Goal: Transaction & Acquisition: Purchase product/service

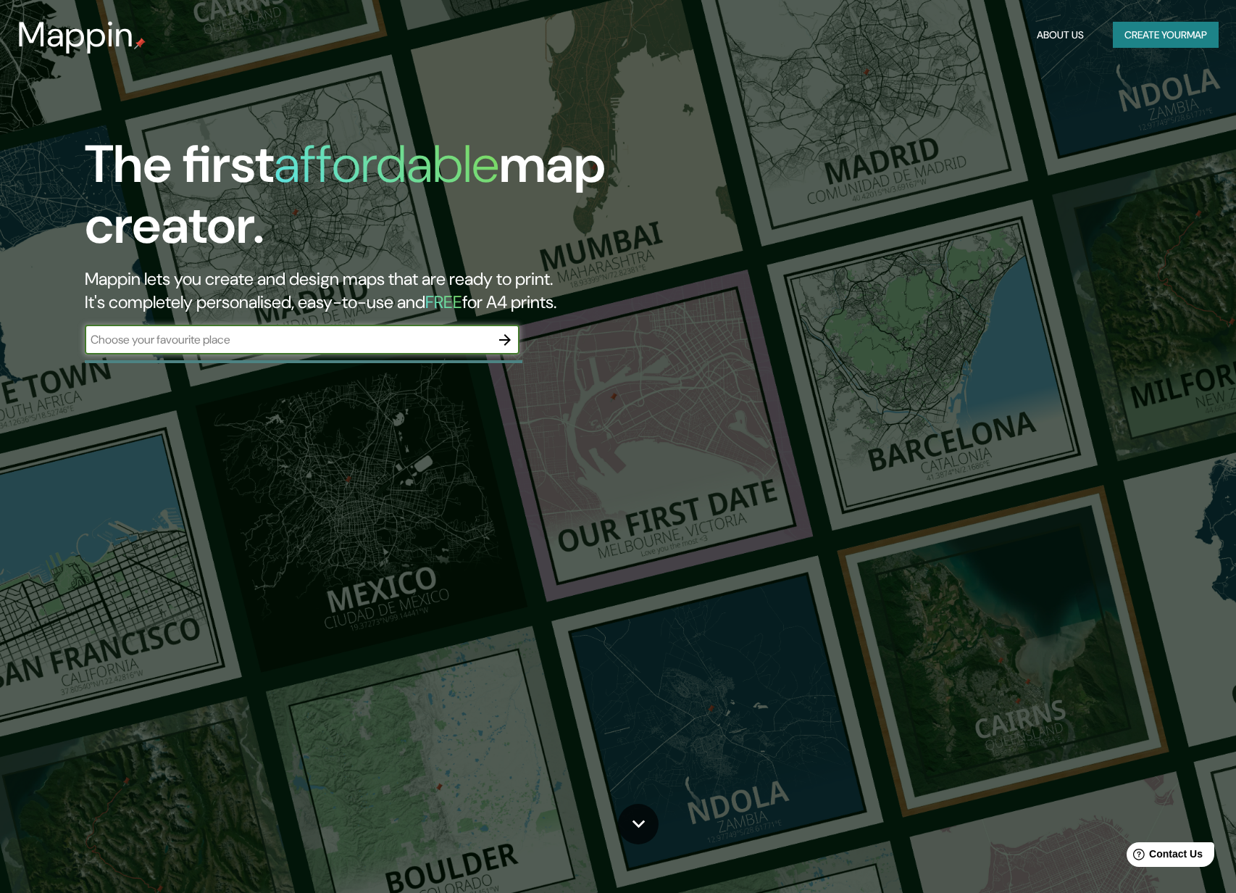
click at [364, 336] on input "text" at bounding box center [288, 339] width 406 height 17
type input "Gisborne"
click at [503, 336] on icon "button" at bounding box center [504, 339] width 17 height 17
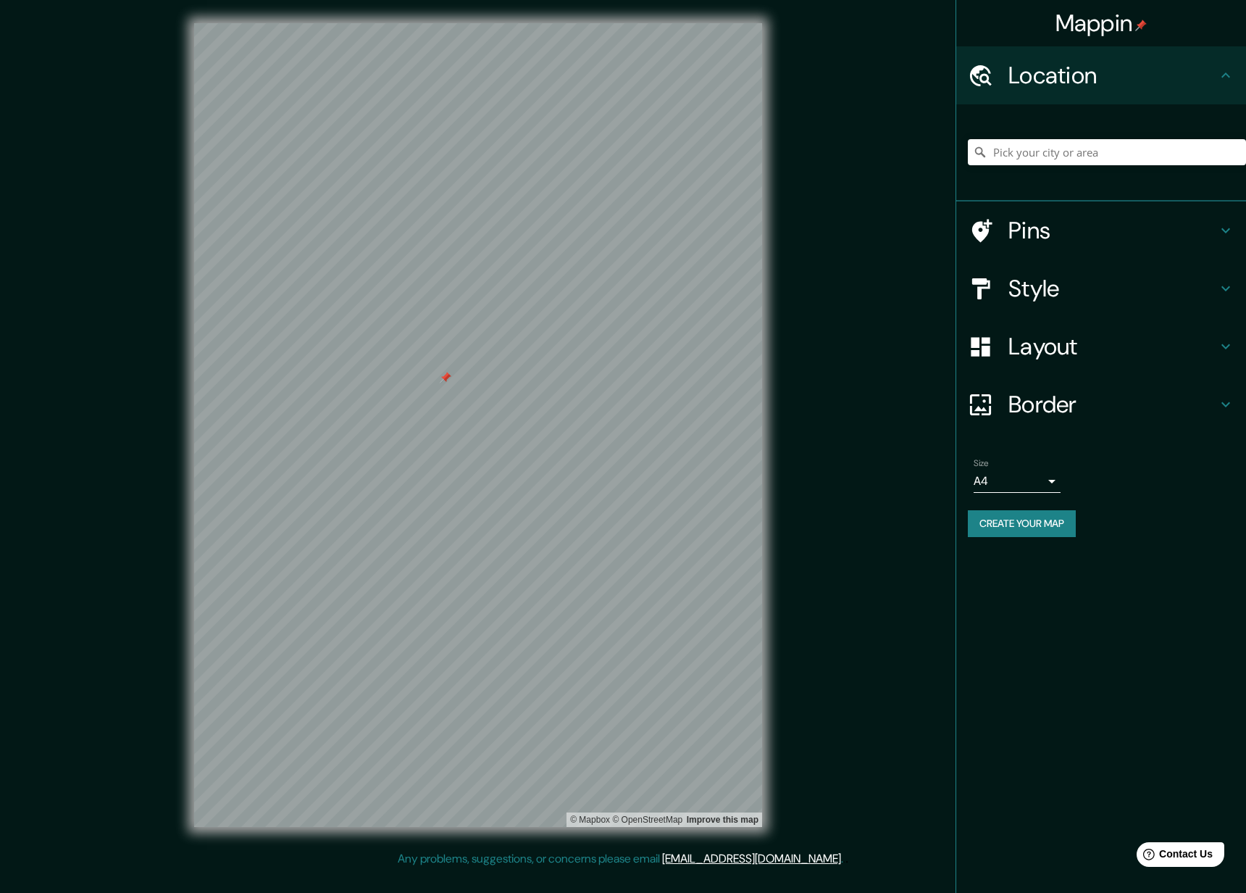
click at [450, 375] on div at bounding box center [446, 378] width 12 height 12
click at [1067, 154] on input "Pick your city or area" at bounding box center [1107, 152] width 278 height 26
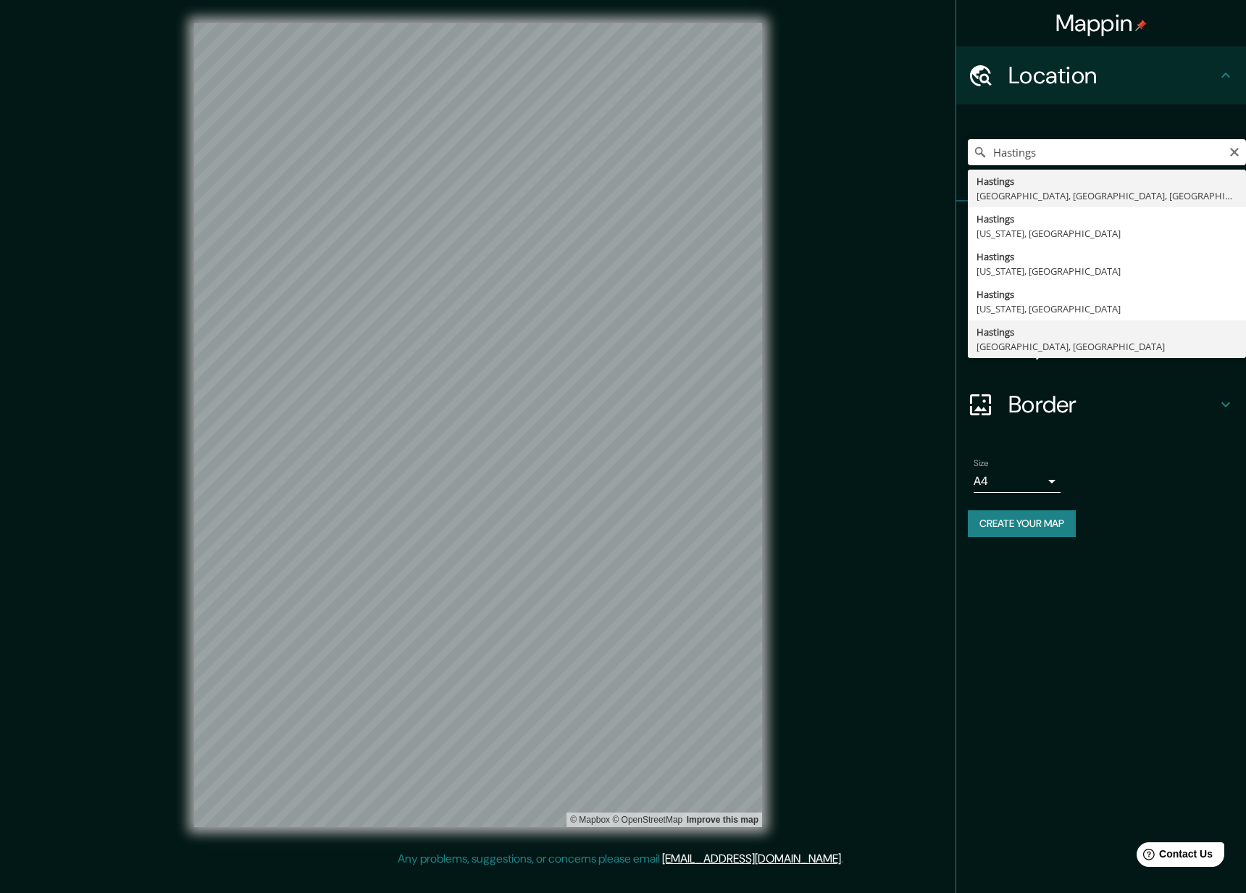
drag, startPoint x: 1067, startPoint y: 154, endPoint x: 1041, endPoint y: 344, distance: 190.8
type input "[GEOGRAPHIC_DATA], [GEOGRAPHIC_DATA], [GEOGRAPHIC_DATA]"
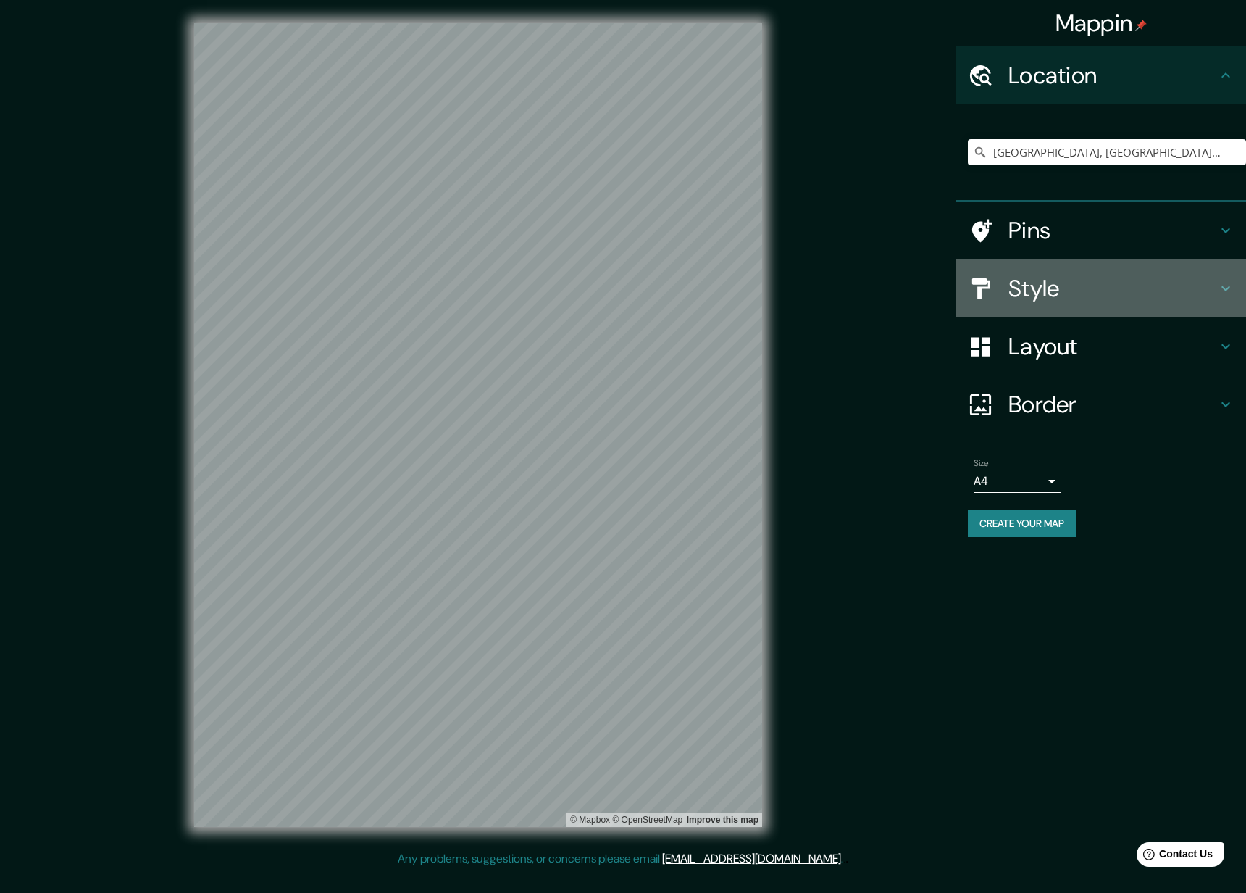
click at [1217, 286] on icon at bounding box center [1225, 288] width 17 height 17
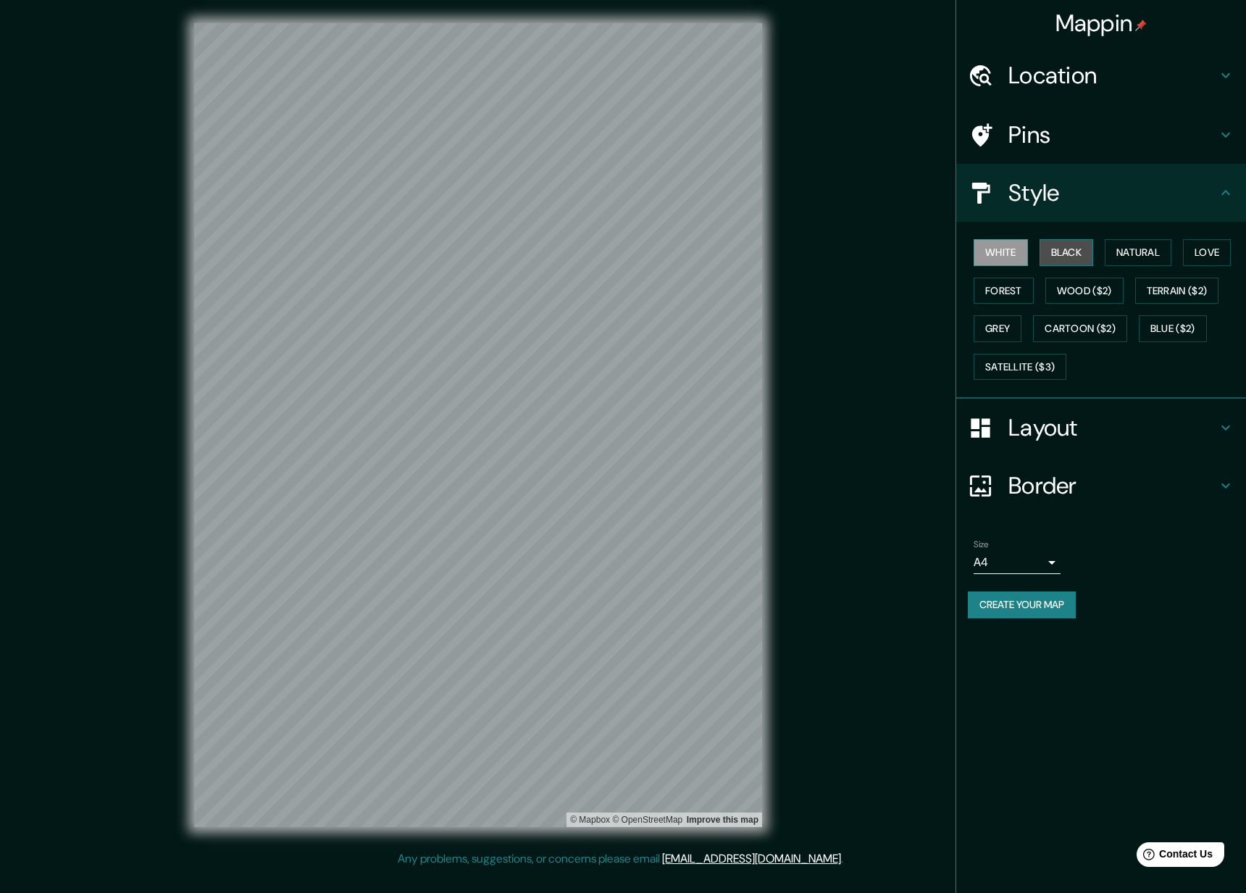
click at [1068, 246] on button "Black" at bounding box center [1067, 252] width 54 height 27
click at [1205, 250] on button "Love" at bounding box center [1207, 252] width 48 height 27
click at [993, 288] on button "Forest" at bounding box center [1004, 291] width 60 height 27
click at [1002, 328] on button "Grey" at bounding box center [998, 328] width 48 height 27
click at [1008, 365] on button "Satellite ($3)" at bounding box center [1020, 367] width 93 height 27
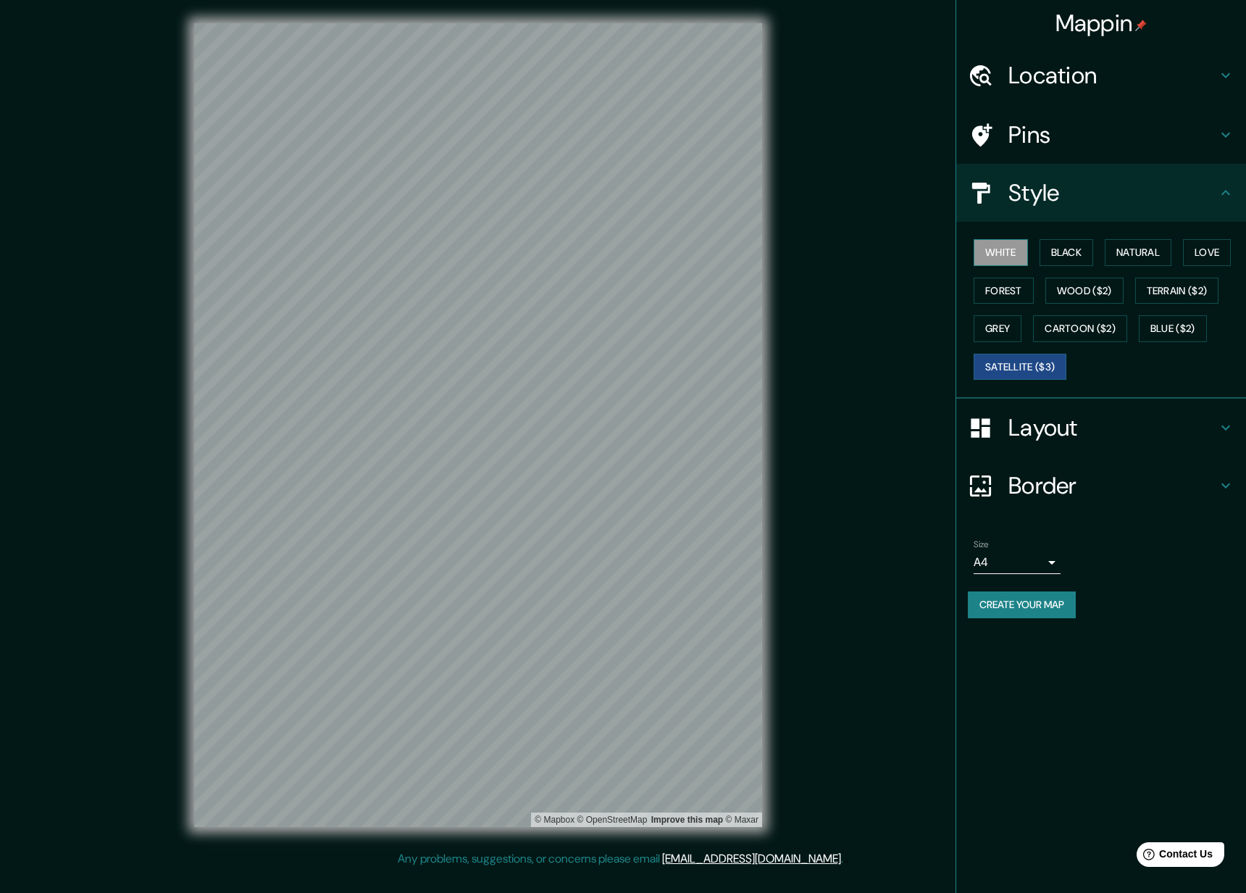
click at [1012, 253] on button "White" at bounding box center [1001, 252] width 54 height 27
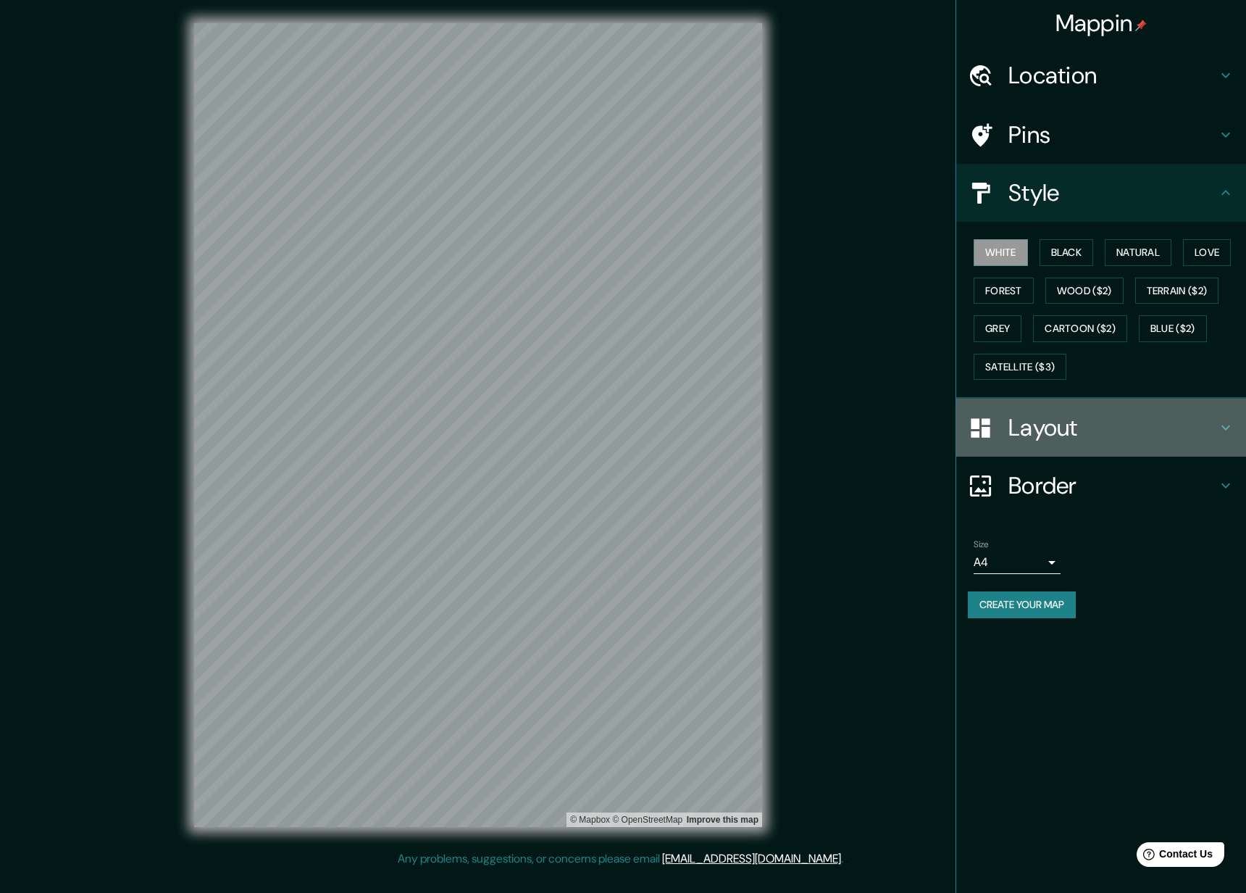
click at [1231, 420] on icon at bounding box center [1225, 427] width 17 height 17
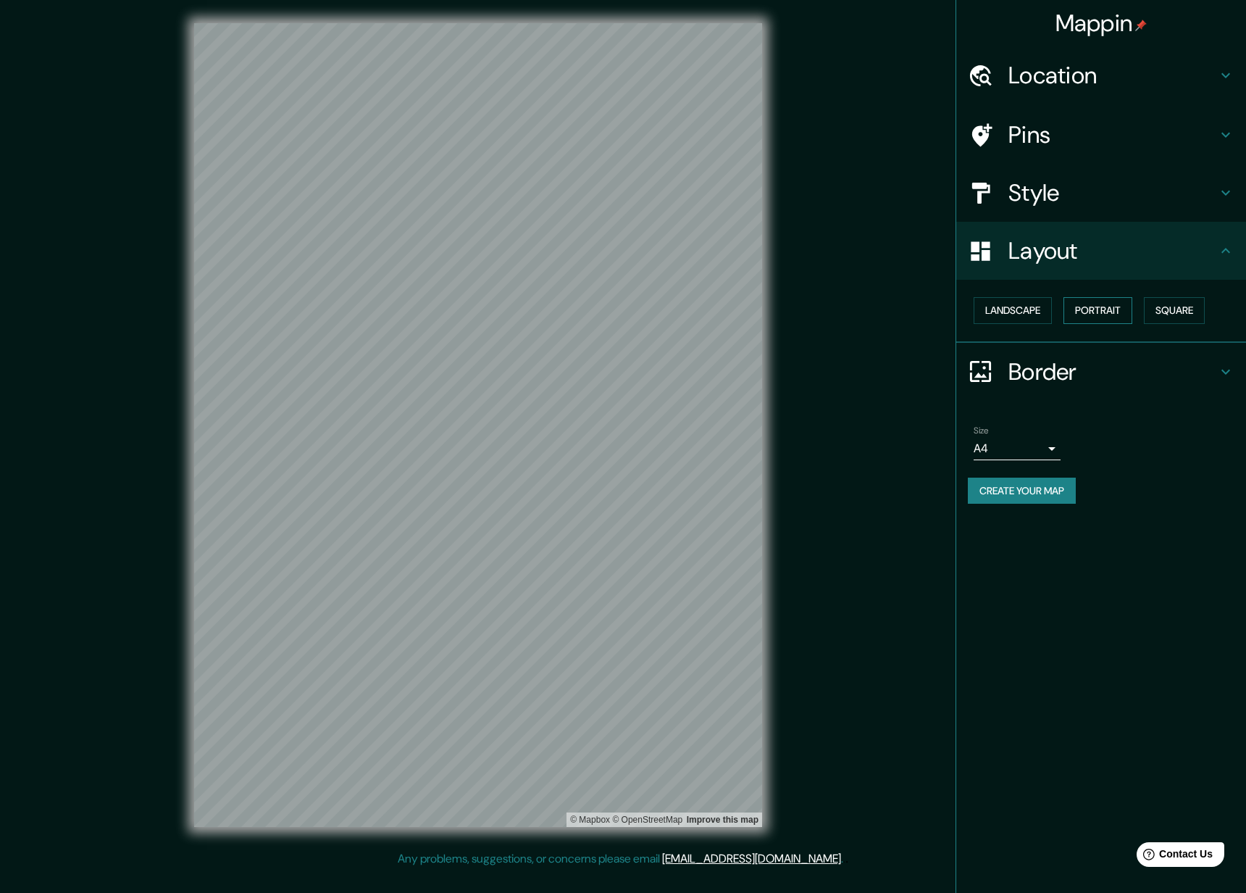
click at [1081, 311] on button "Portrait" at bounding box center [1098, 310] width 69 height 27
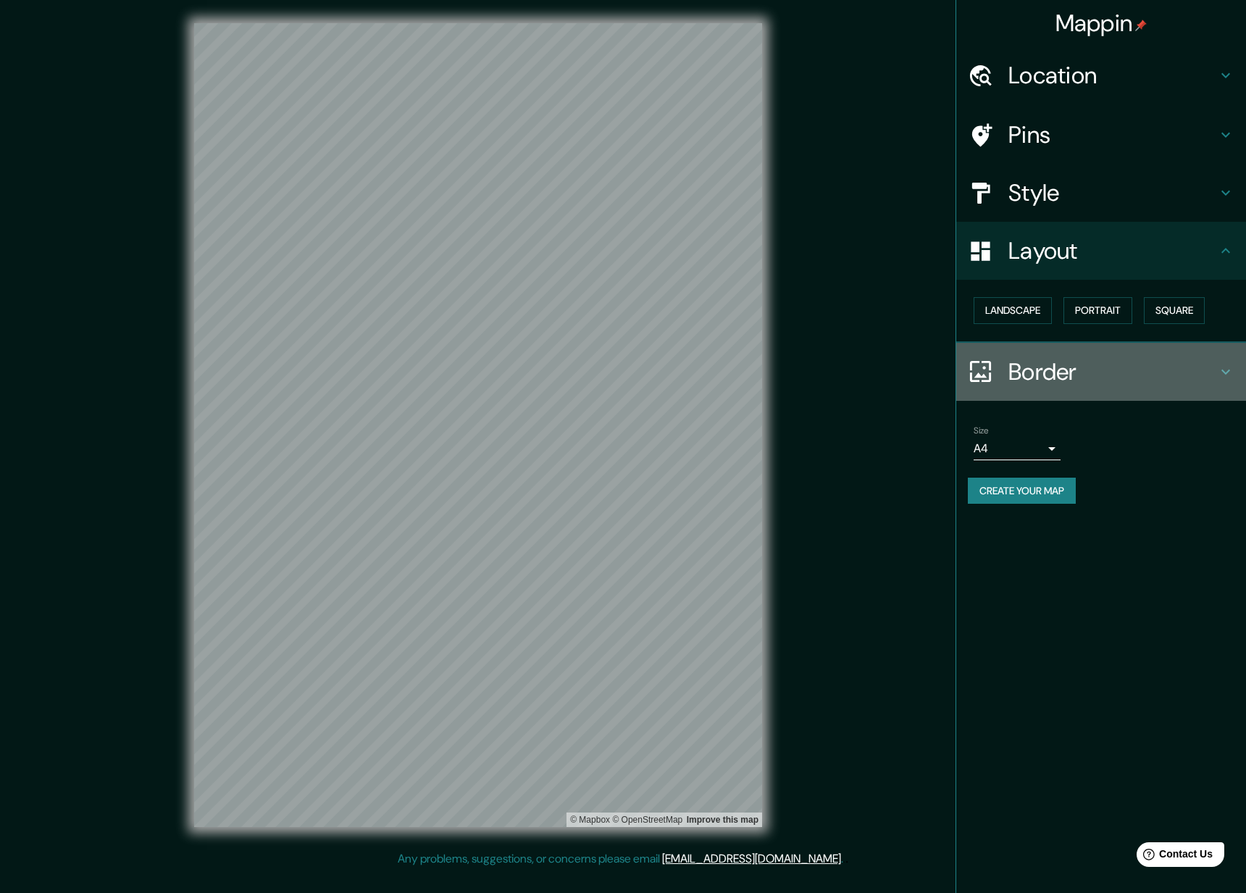
click at [1226, 368] on icon at bounding box center [1225, 371] width 17 height 17
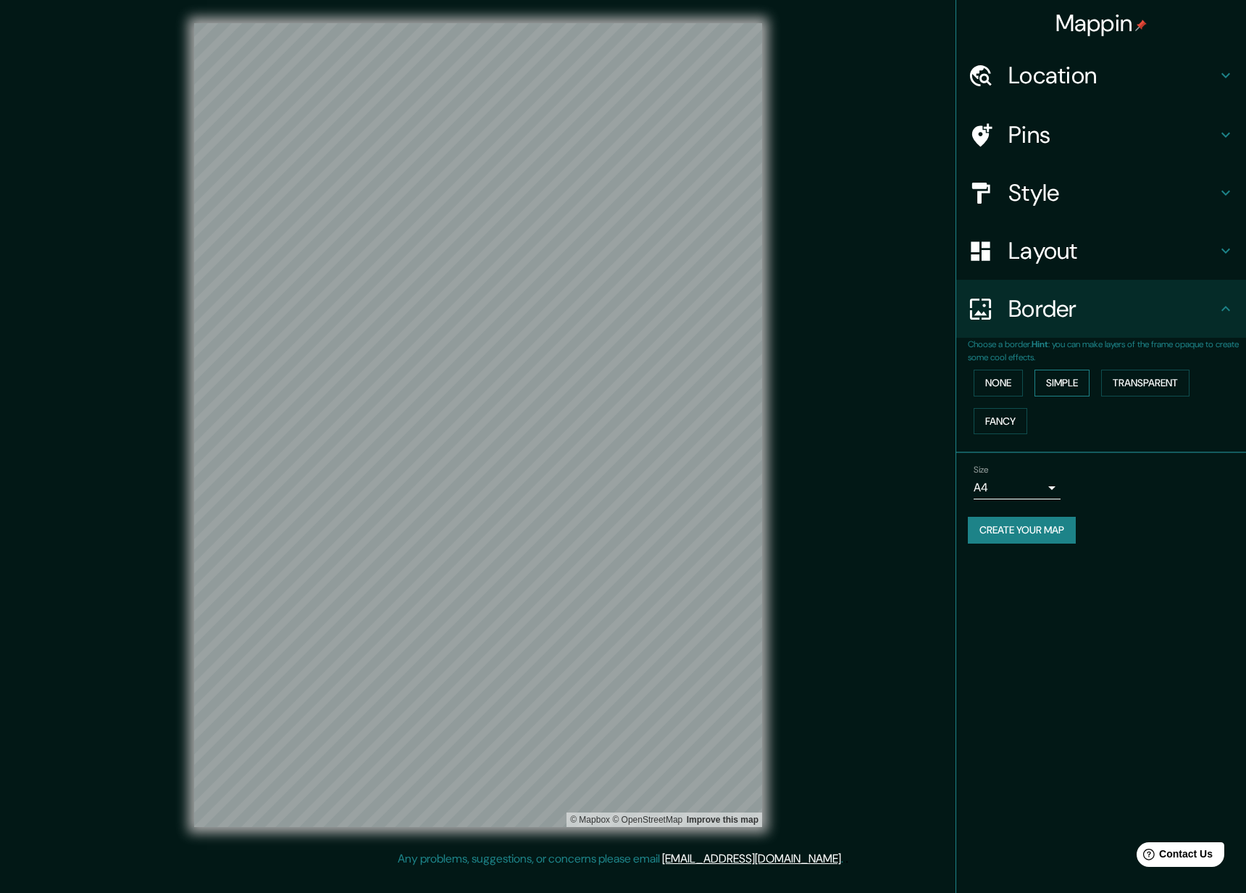
click at [1081, 376] on button "Simple" at bounding box center [1062, 383] width 55 height 27
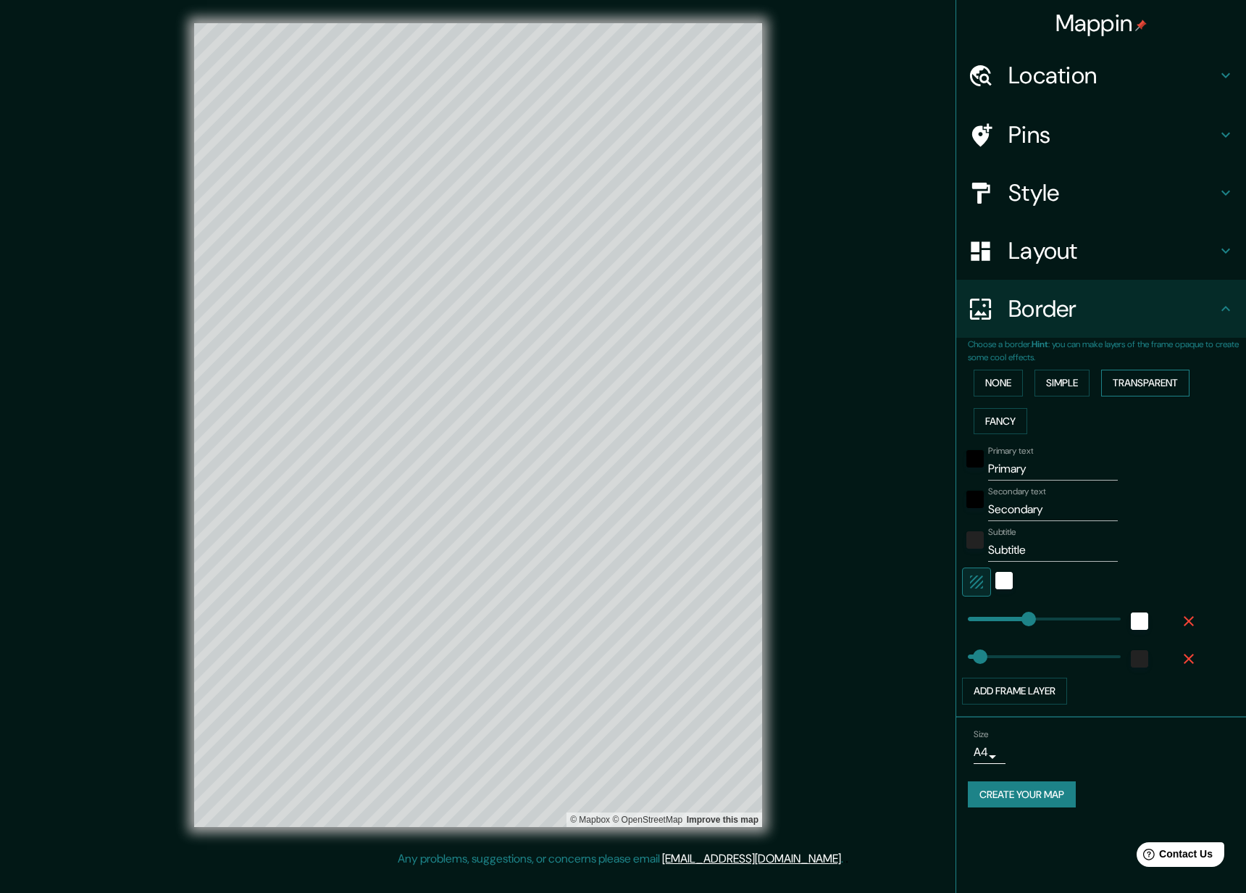
click at [1148, 383] on button "Transparent" at bounding box center [1146, 383] width 88 height 27
click at [1008, 414] on button "Fancy" at bounding box center [1001, 421] width 54 height 27
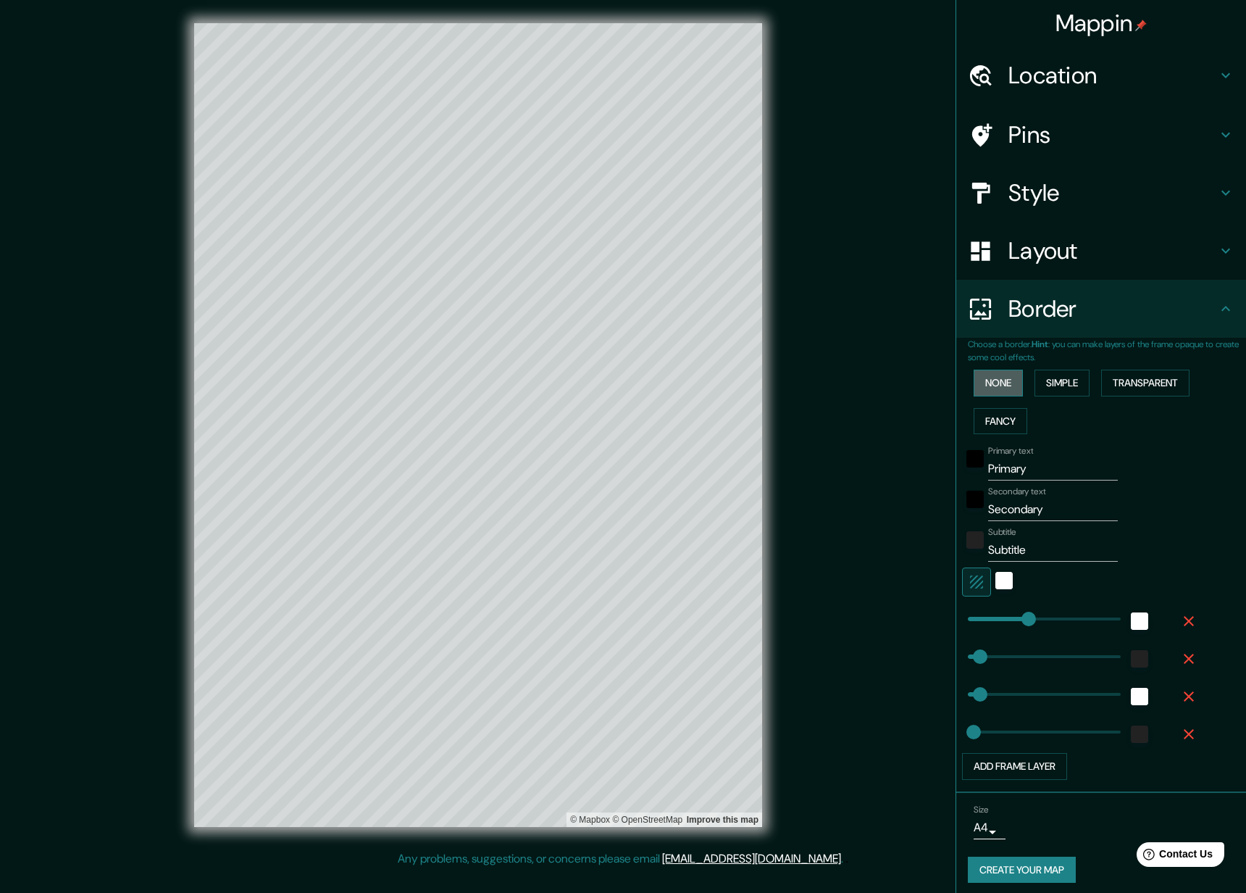
click at [1001, 382] on button "None" at bounding box center [998, 383] width 49 height 27
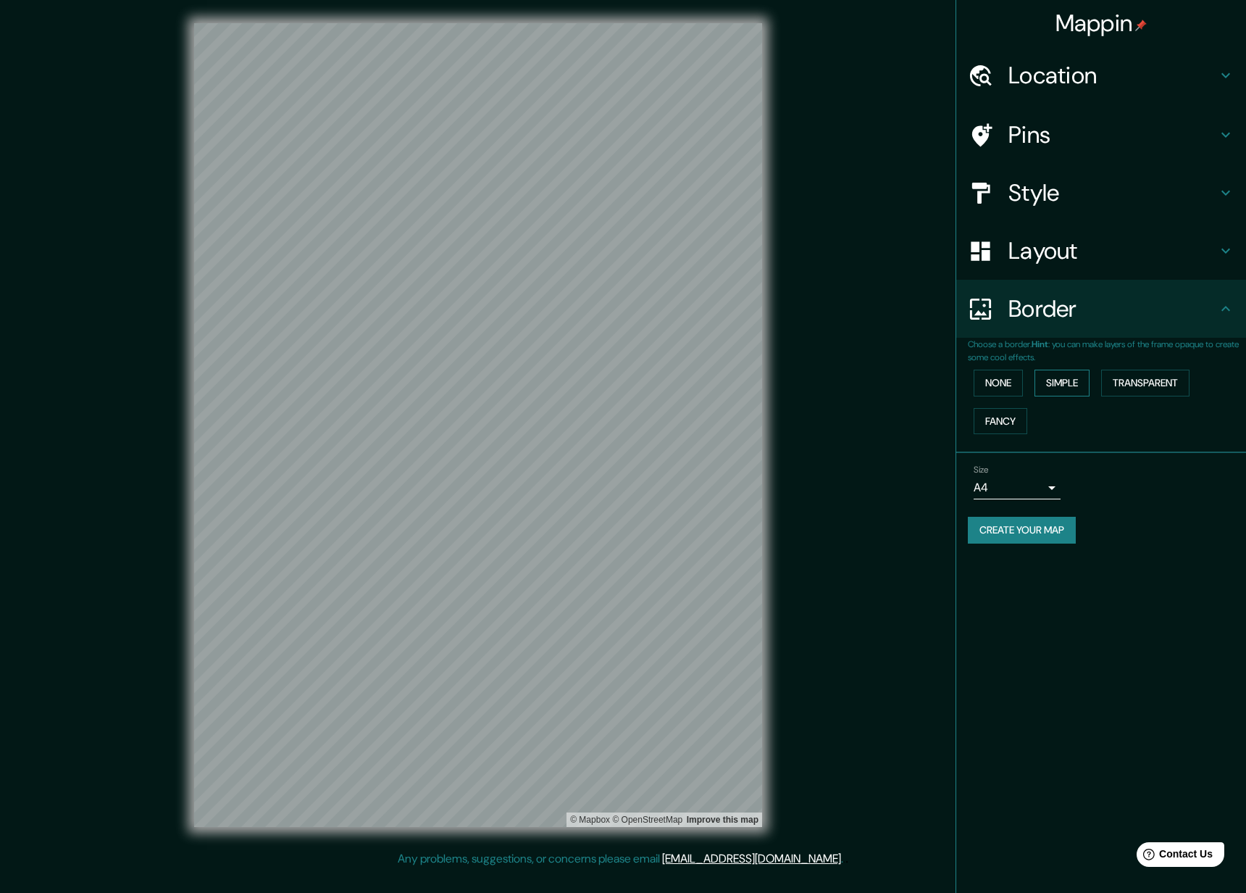
click at [1064, 385] on button "Simple" at bounding box center [1062, 383] width 55 height 27
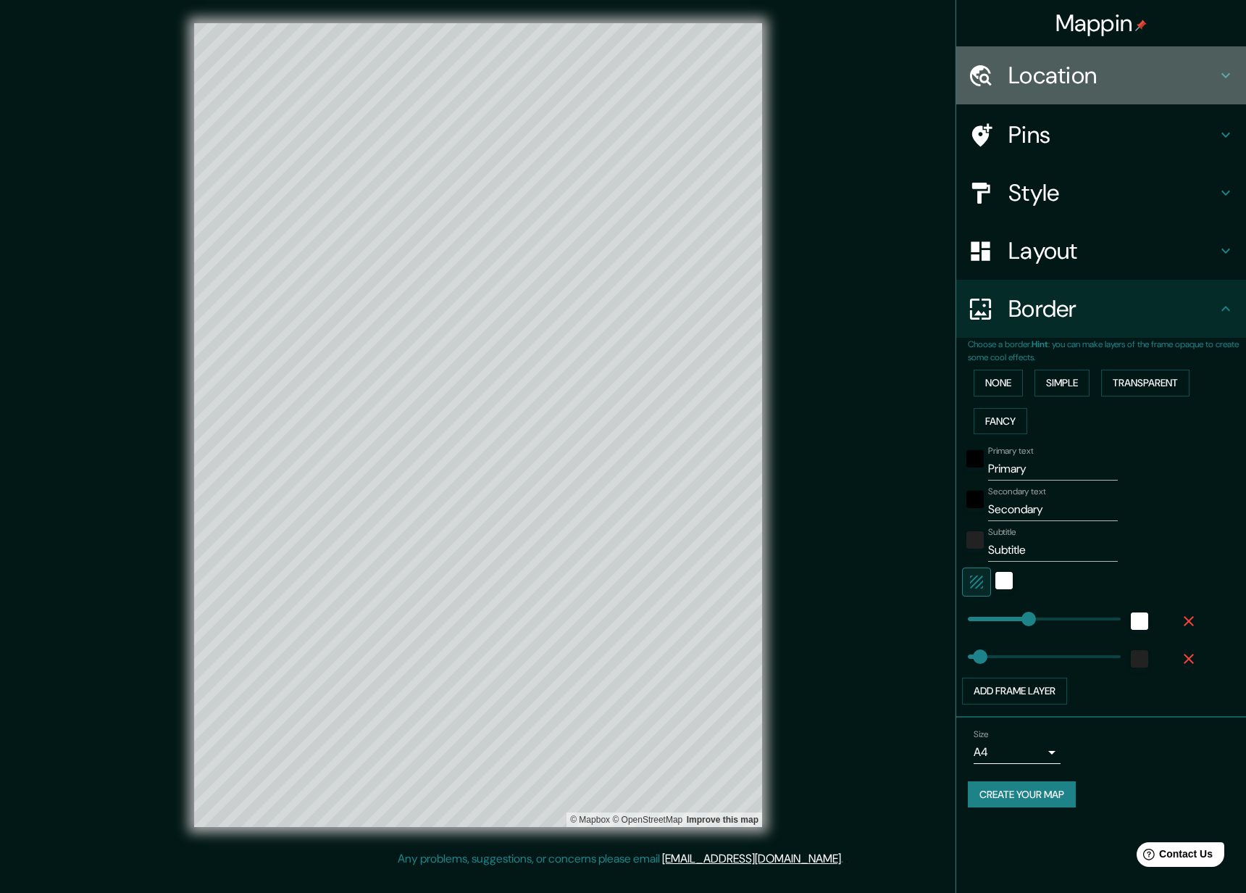
click at [1228, 73] on icon at bounding box center [1225, 75] width 17 height 17
type input "314"
type input "63"
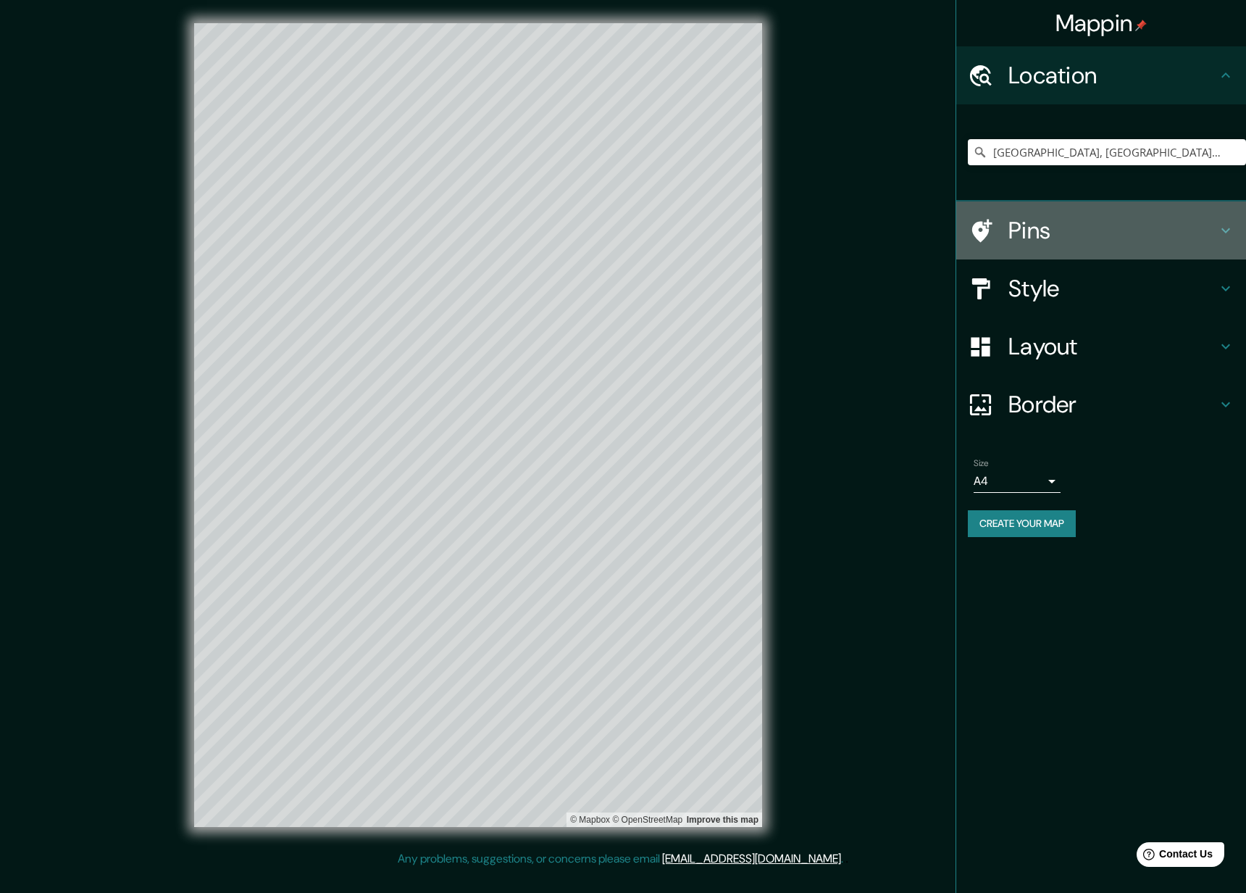
click at [1220, 230] on icon at bounding box center [1225, 230] width 17 height 17
type input "314"
type input "63"
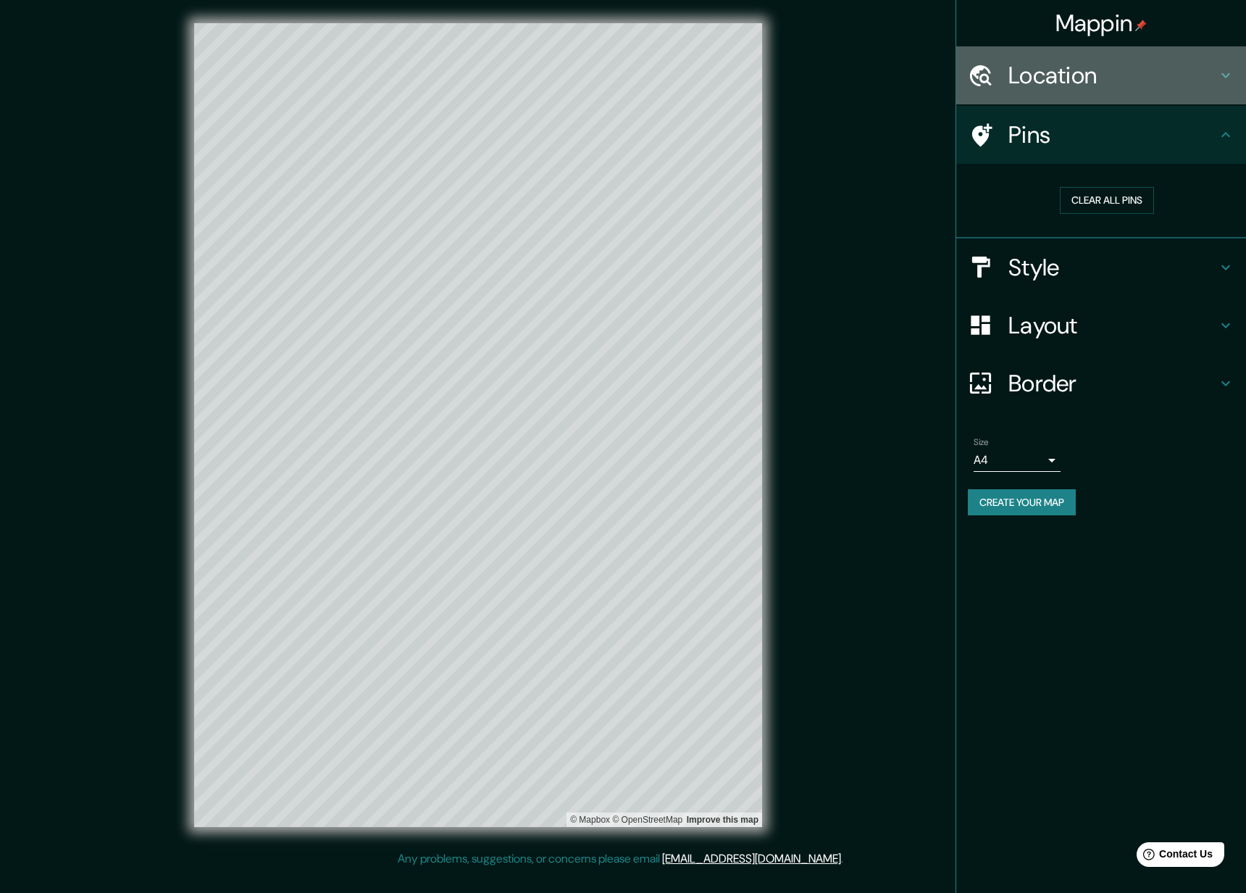
click at [1231, 73] on icon at bounding box center [1225, 75] width 17 height 17
type input "314"
type input "63"
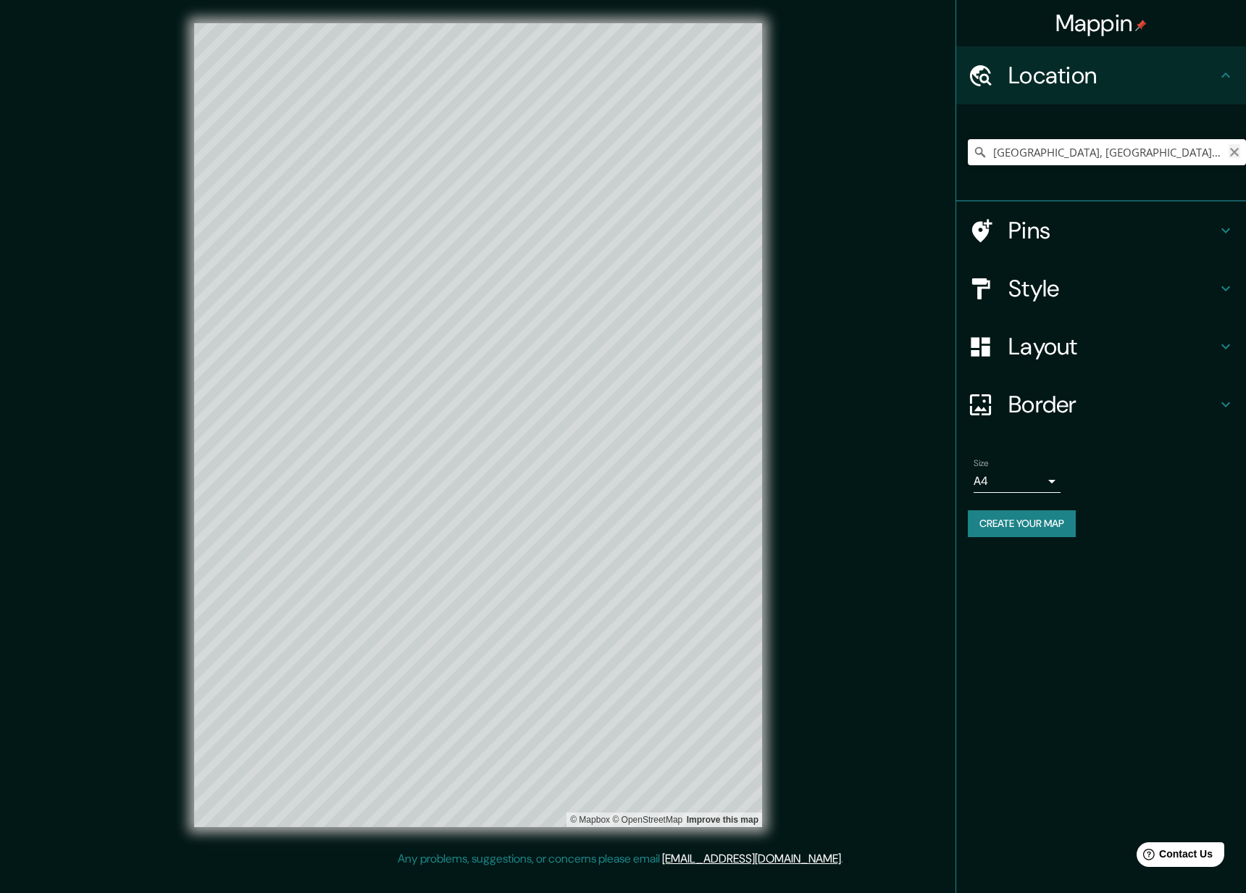
click at [1236, 151] on icon "Clear" at bounding box center [1235, 152] width 9 height 9
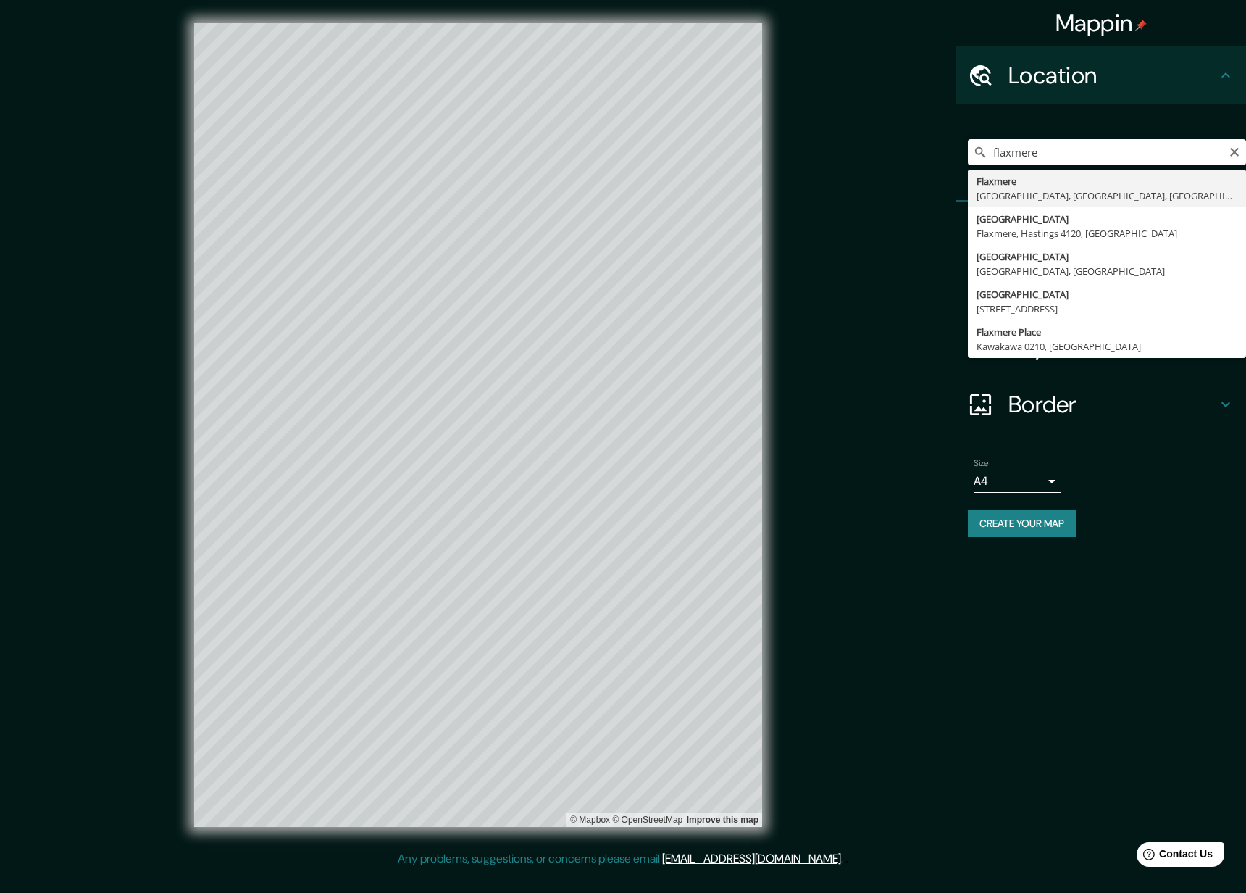
type input "Flaxmere, [GEOGRAPHIC_DATA], [GEOGRAPHIC_DATA], [GEOGRAPHIC_DATA]"
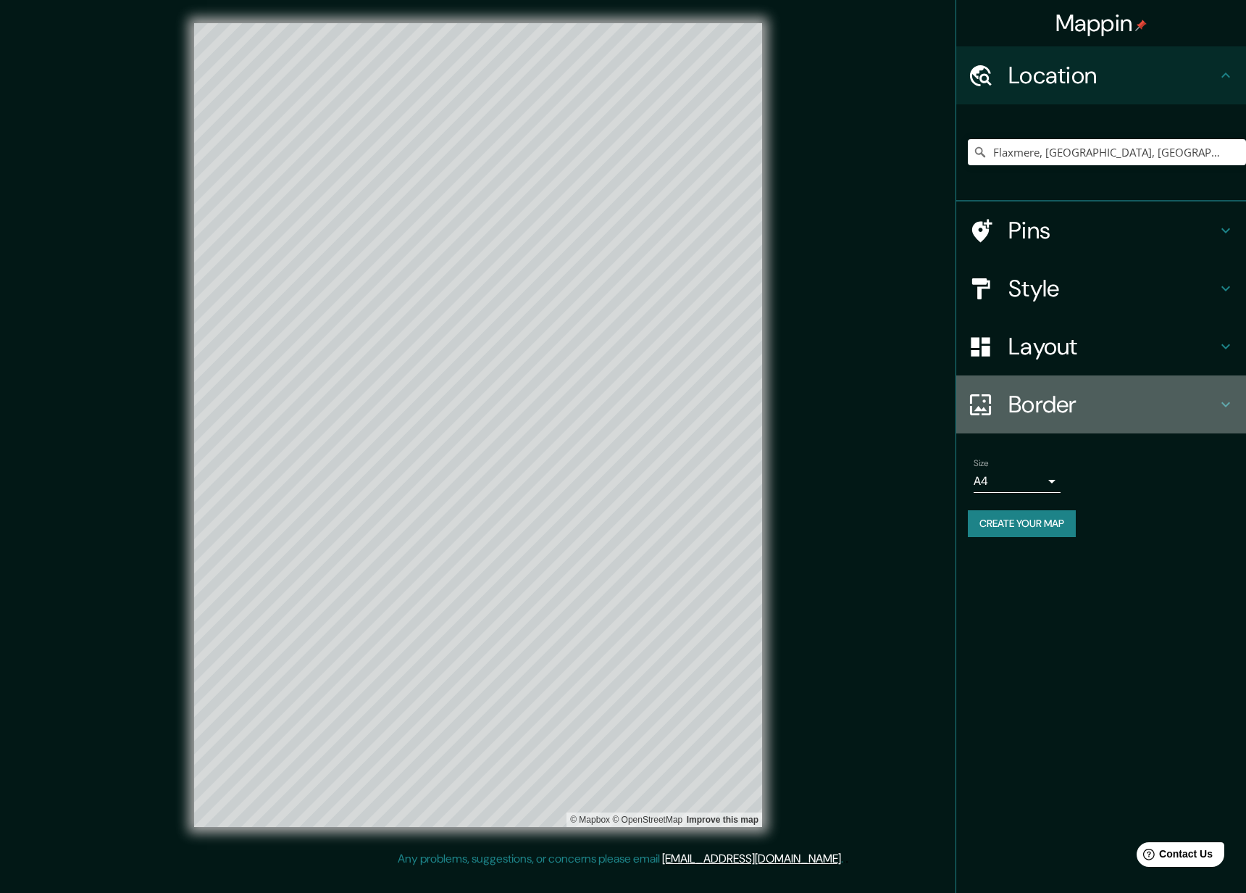
click at [1225, 399] on icon at bounding box center [1225, 404] width 17 height 17
type input "314"
type input "63"
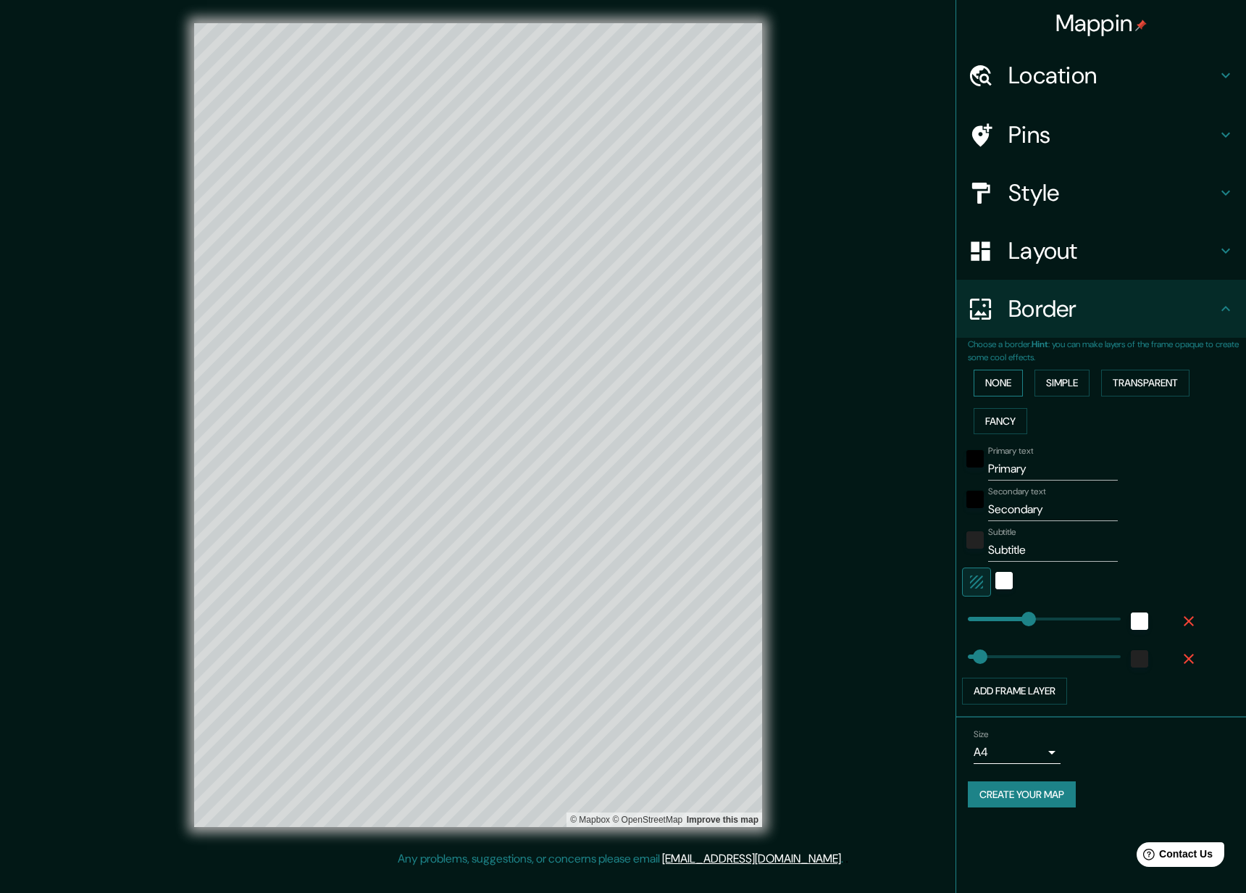
click at [998, 379] on button "None" at bounding box center [998, 383] width 49 height 27
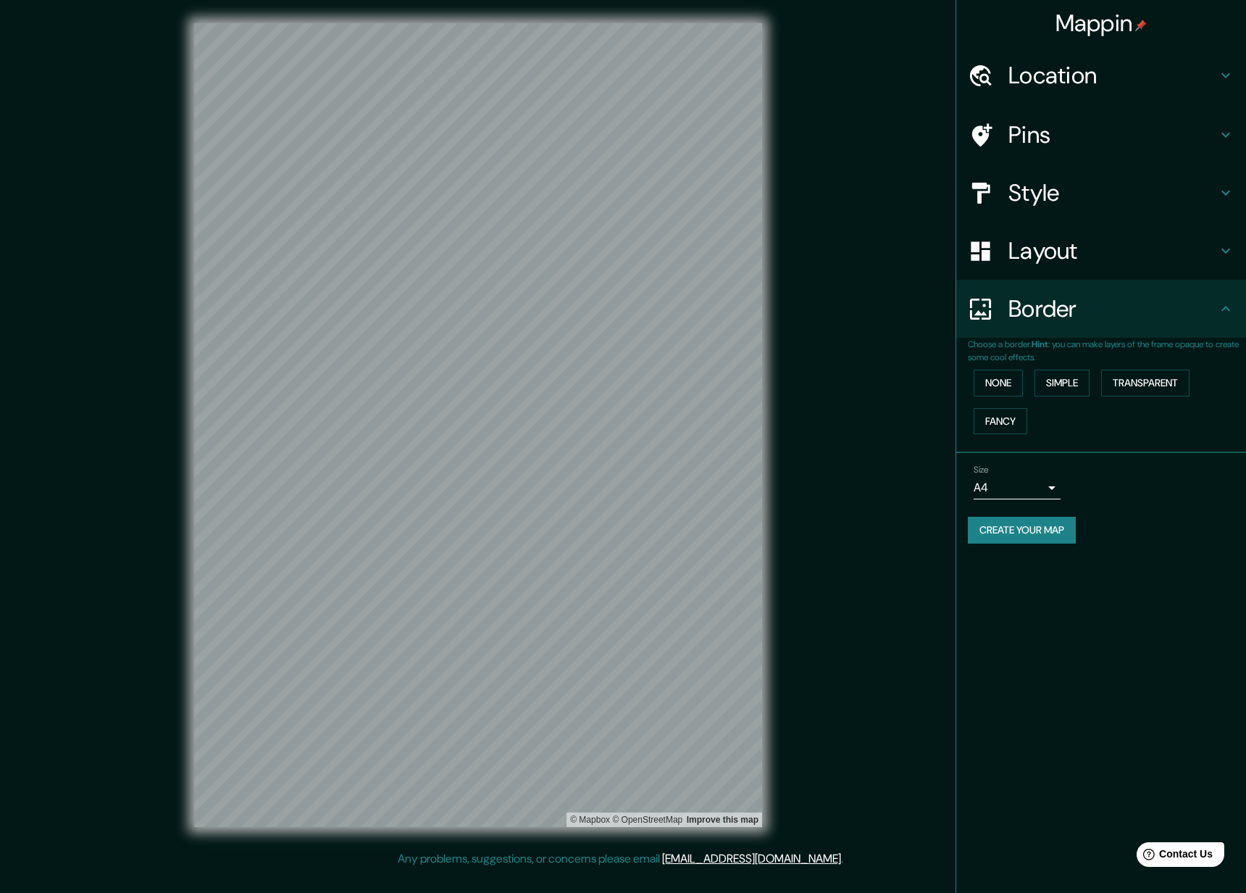
click at [1223, 133] on icon at bounding box center [1226, 135] width 9 height 5
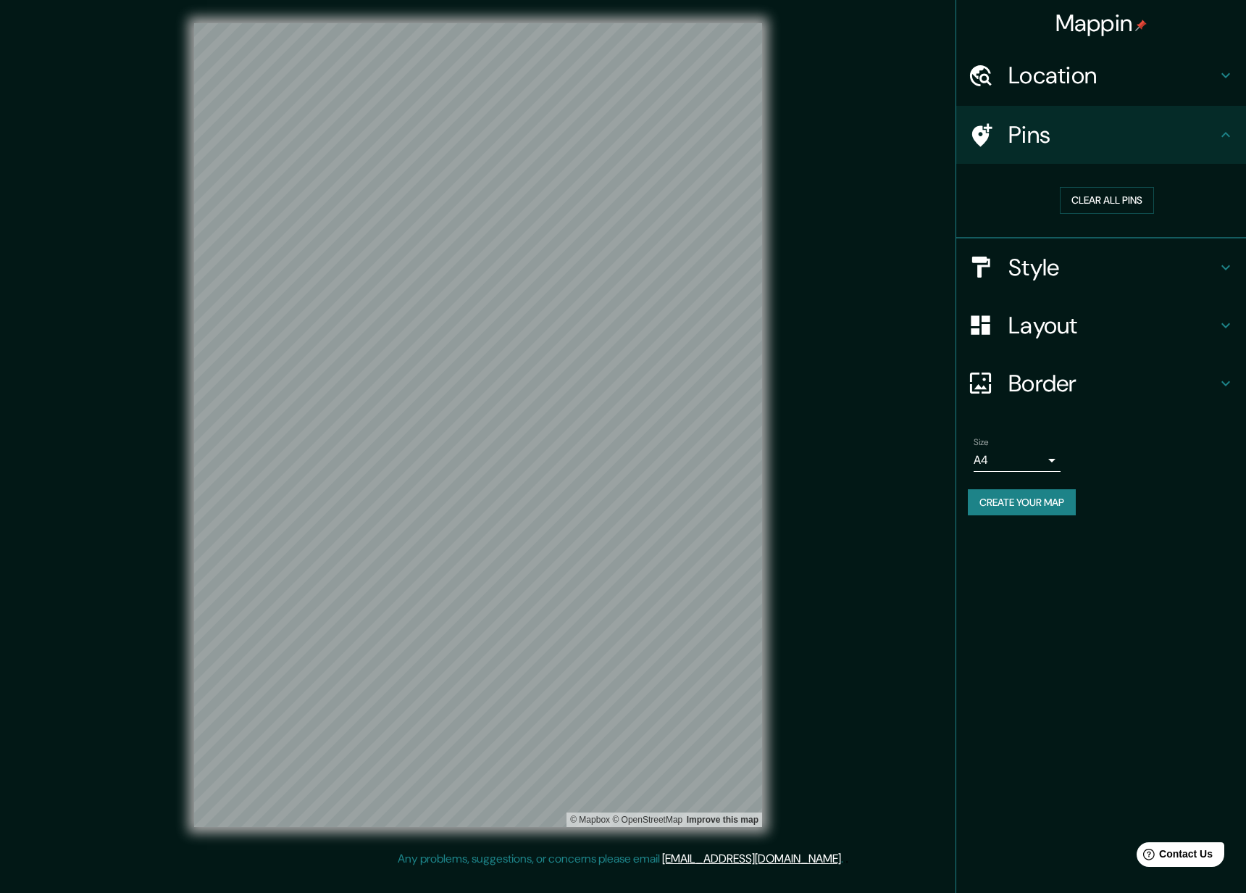
click at [1012, 133] on h4 "Pins" at bounding box center [1113, 134] width 209 height 29
click at [1229, 263] on icon at bounding box center [1225, 267] width 17 height 17
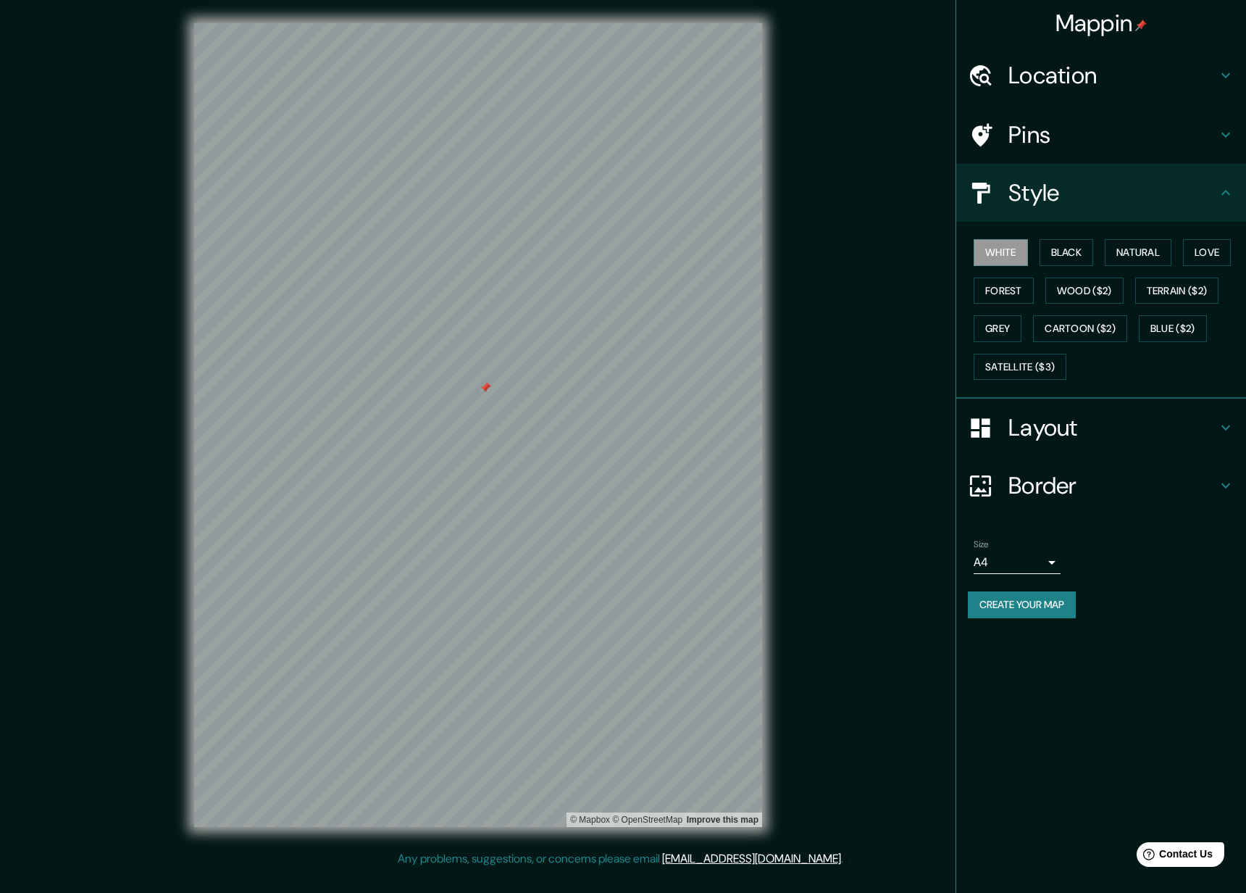
click at [1225, 77] on icon at bounding box center [1226, 75] width 9 height 5
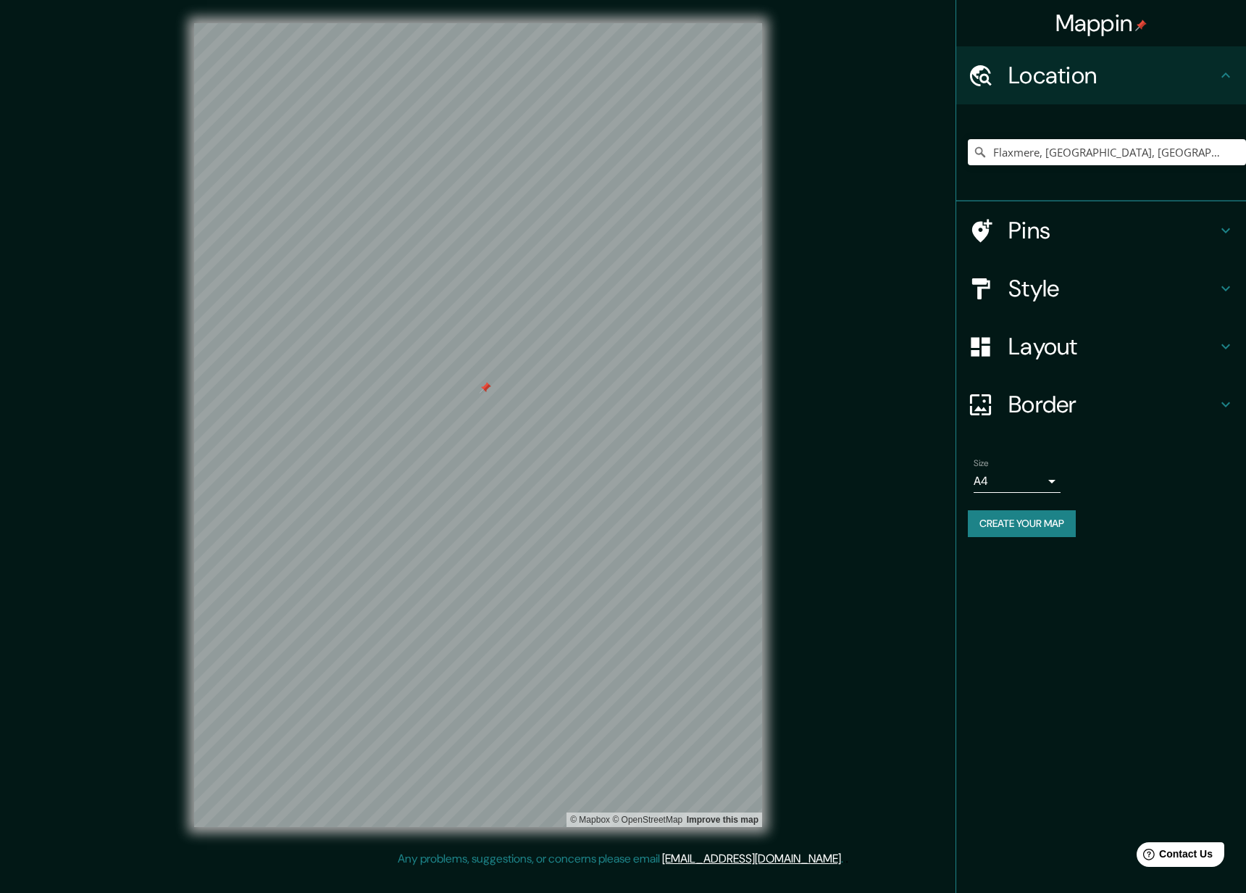
click at [1149, 390] on h4 "Border" at bounding box center [1113, 404] width 209 height 29
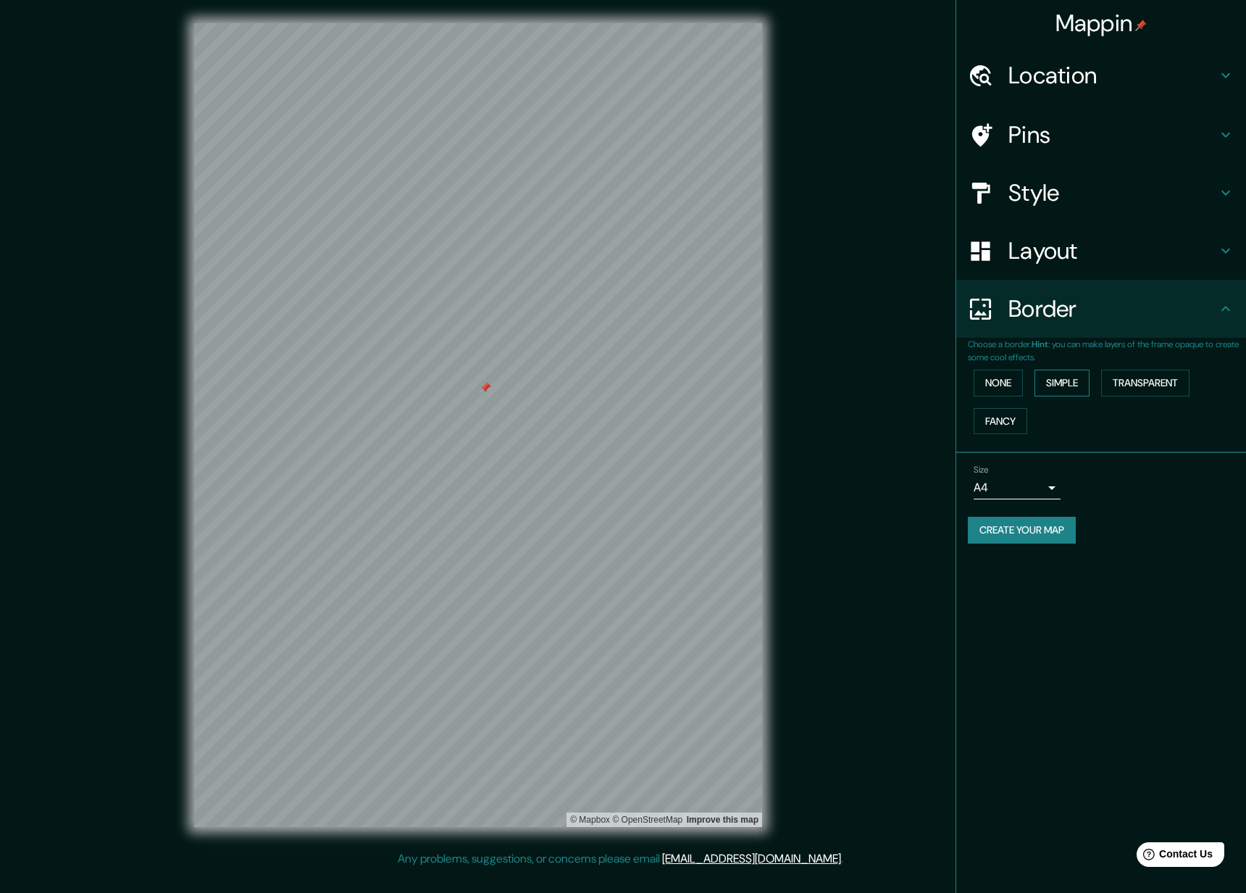
click at [1060, 375] on button "Simple" at bounding box center [1062, 383] width 55 height 27
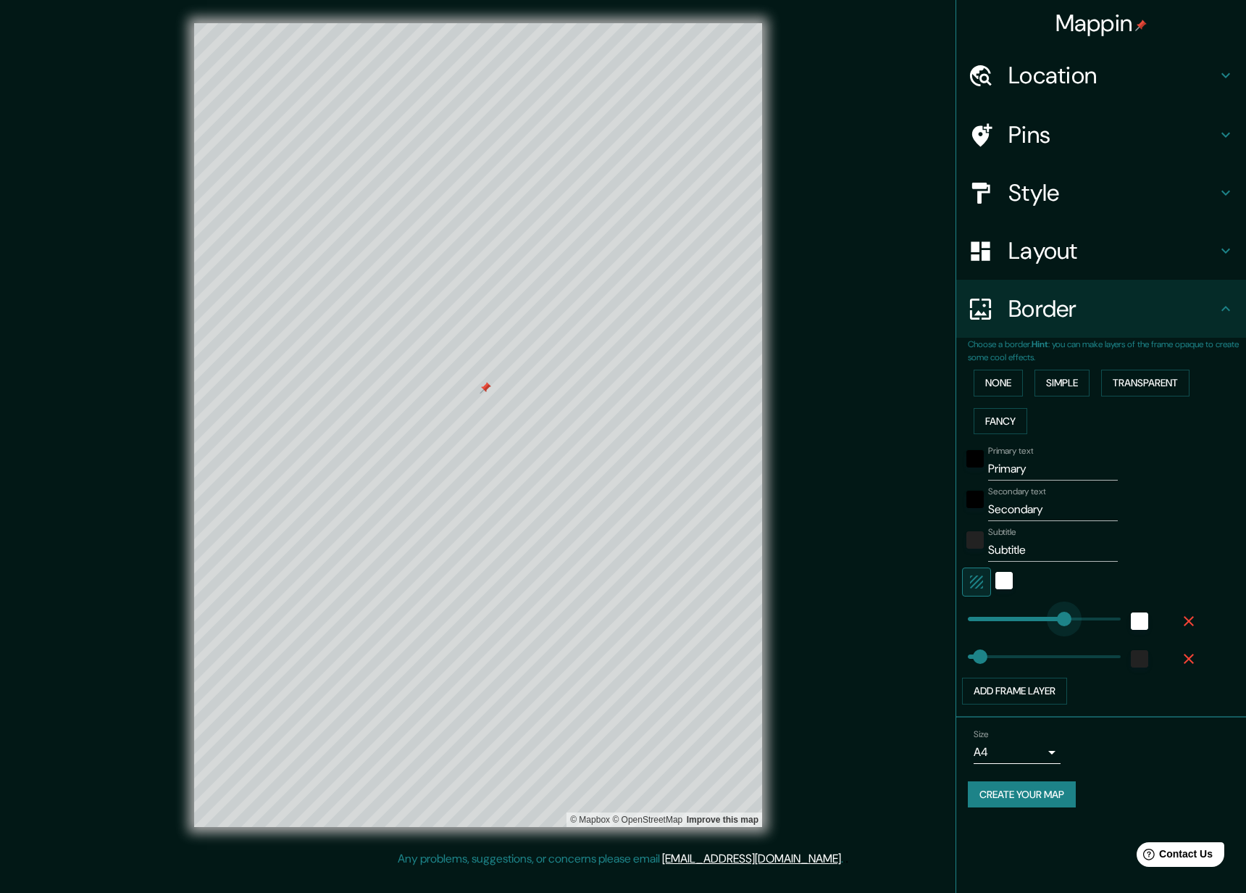
type input "573"
drag, startPoint x: 1031, startPoint y: 614, endPoint x: 1080, endPoint y: 616, distance: 49.3
type input "63"
type input "231"
drag, startPoint x: 1080, startPoint y: 616, endPoint x: 1013, endPoint y: 617, distance: 66.7
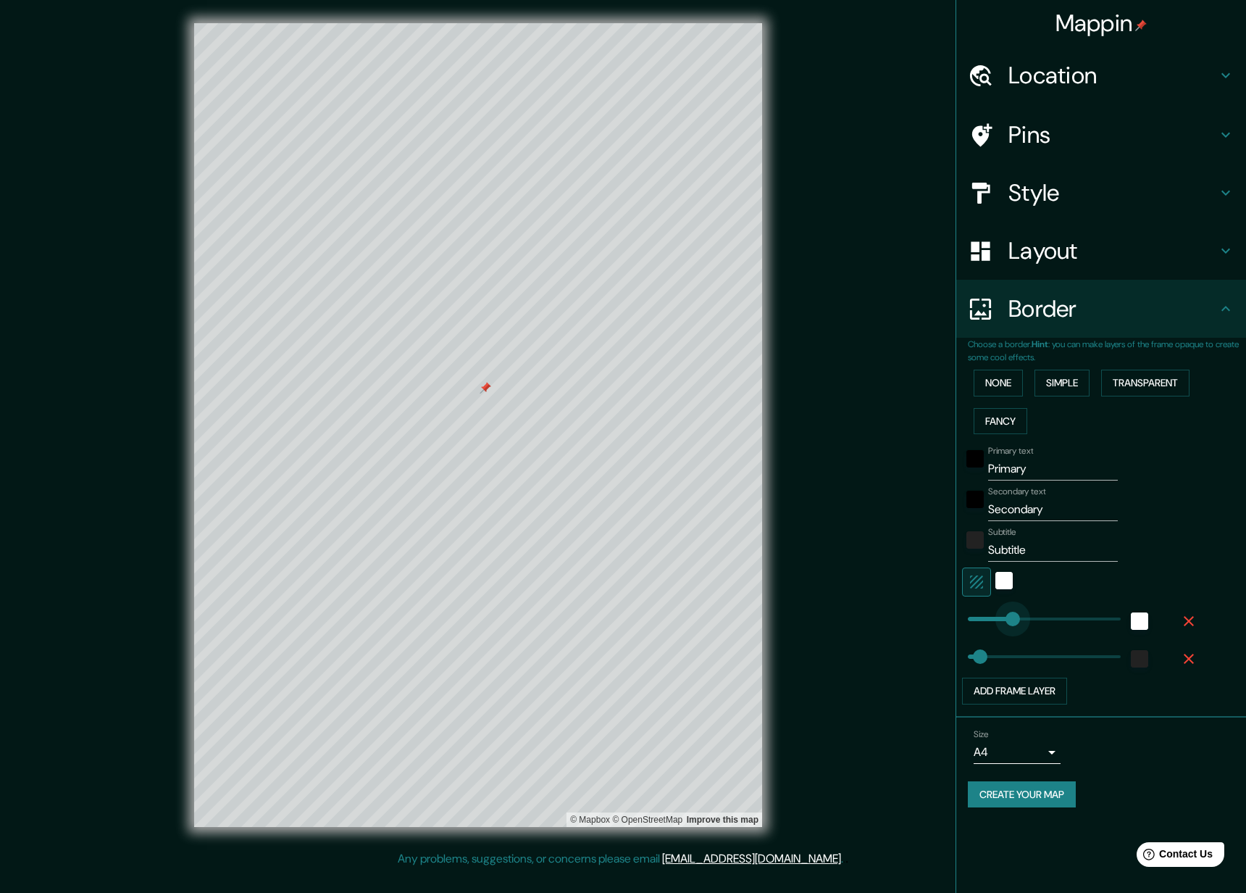
type input "63"
type input "339"
drag, startPoint x: 1013, startPoint y: 617, endPoint x: 1034, endPoint y: 617, distance: 21.0
click at [1046, 690] on button "Add frame layer" at bounding box center [1014, 691] width 105 height 27
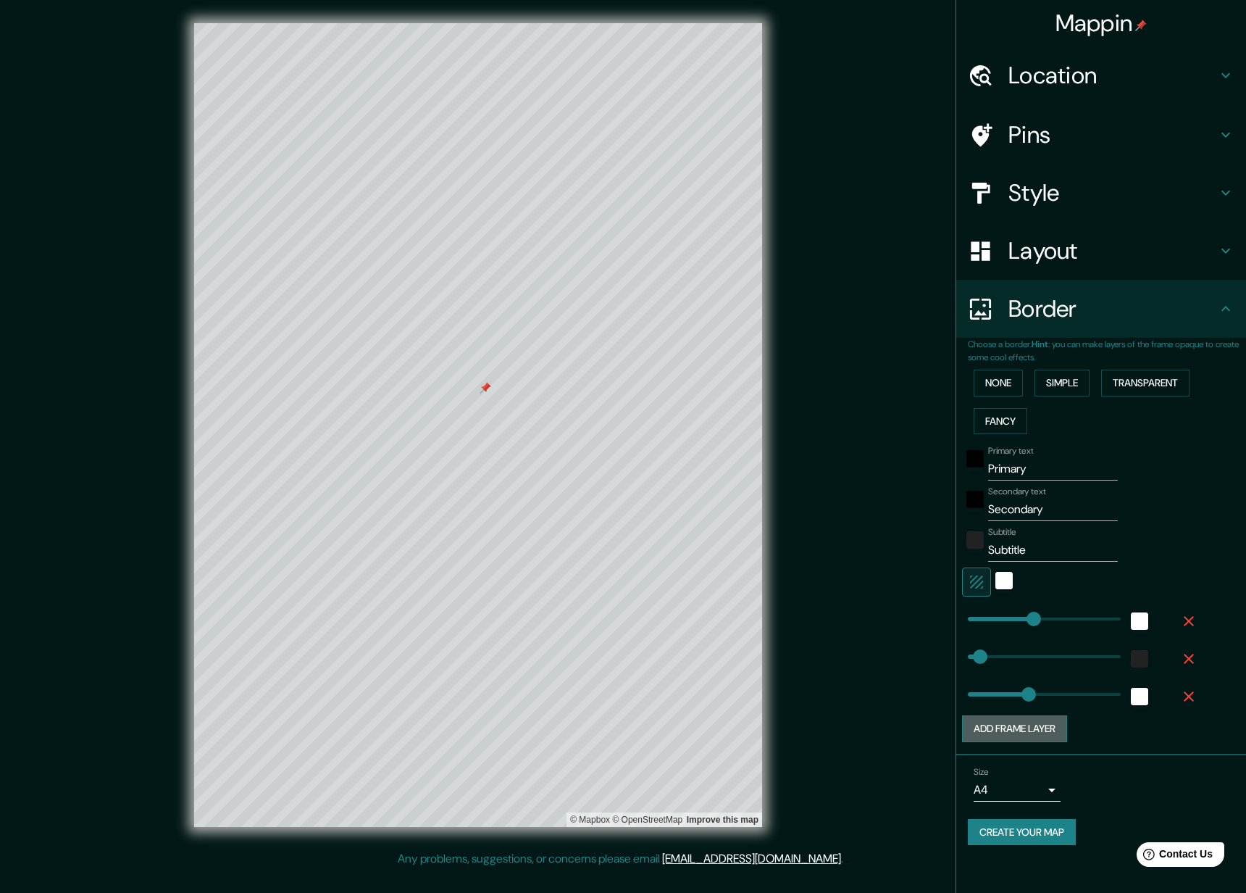
click at [1046, 720] on button "Add frame layer" at bounding box center [1014, 728] width 105 height 27
type input "63"
type input "314"
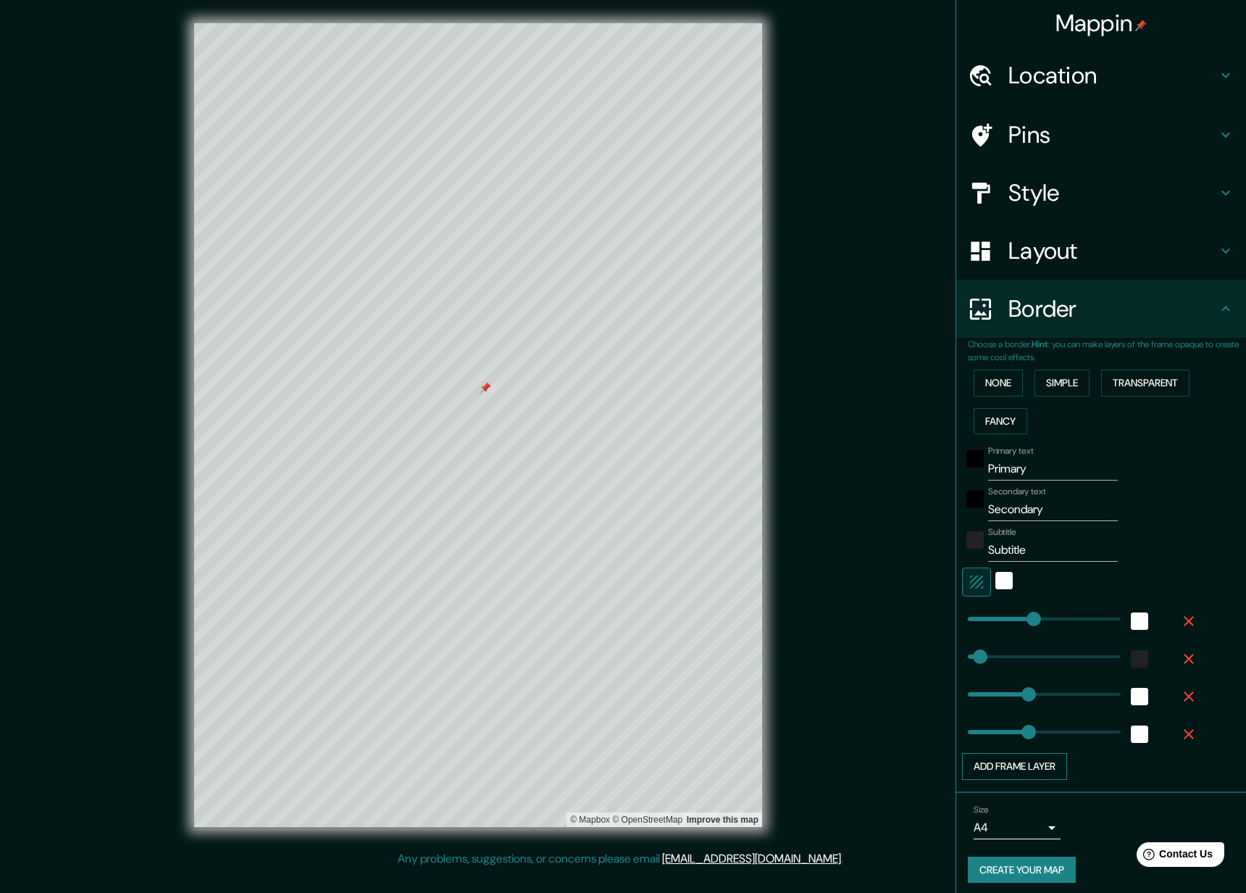
click at [1031, 760] on button "Add frame layer" at bounding box center [1014, 766] width 105 height 27
type input "63"
type input "314"
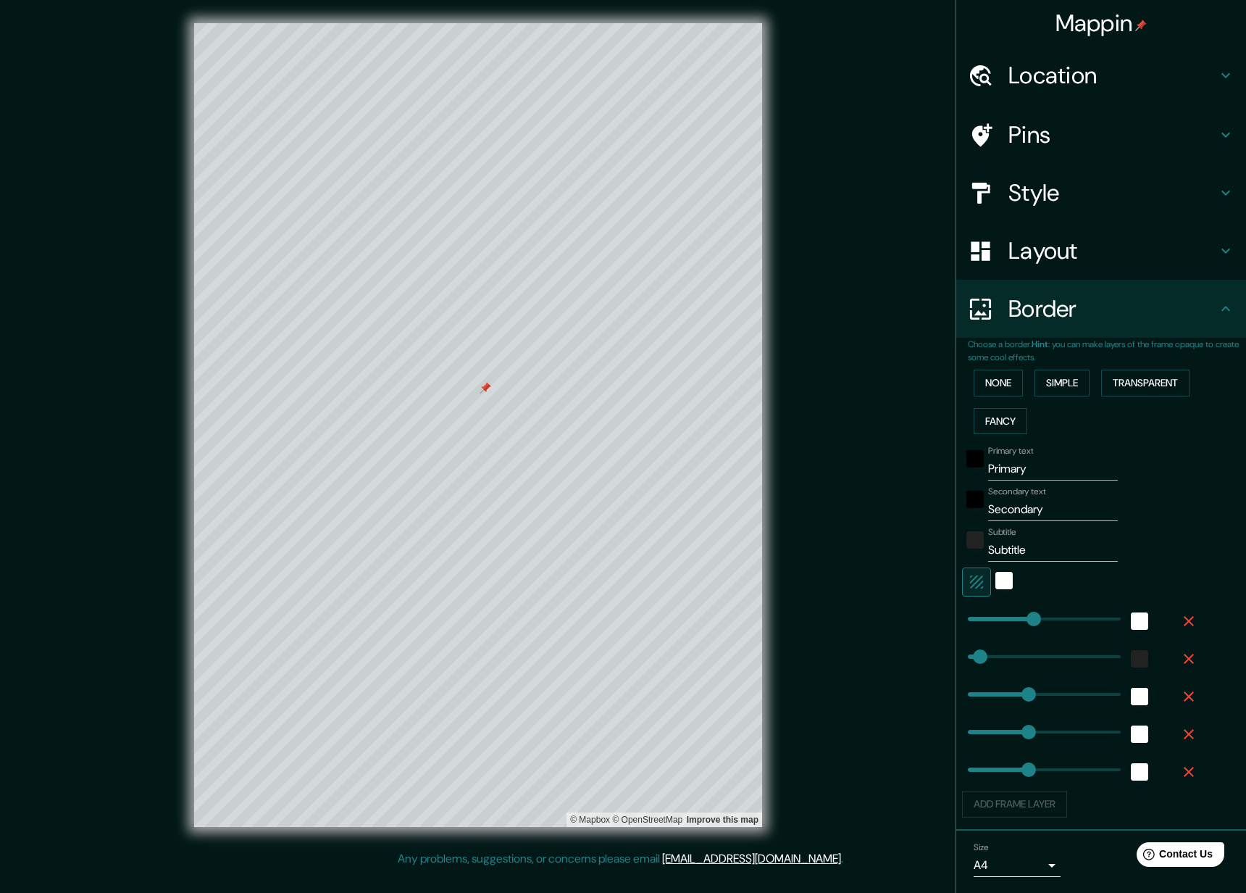
click at [1184, 768] on icon "button" at bounding box center [1189, 772] width 10 height 10
type input "63"
type input "314"
click at [1181, 730] on icon "button" at bounding box center [1189, 733] width 17 height 17
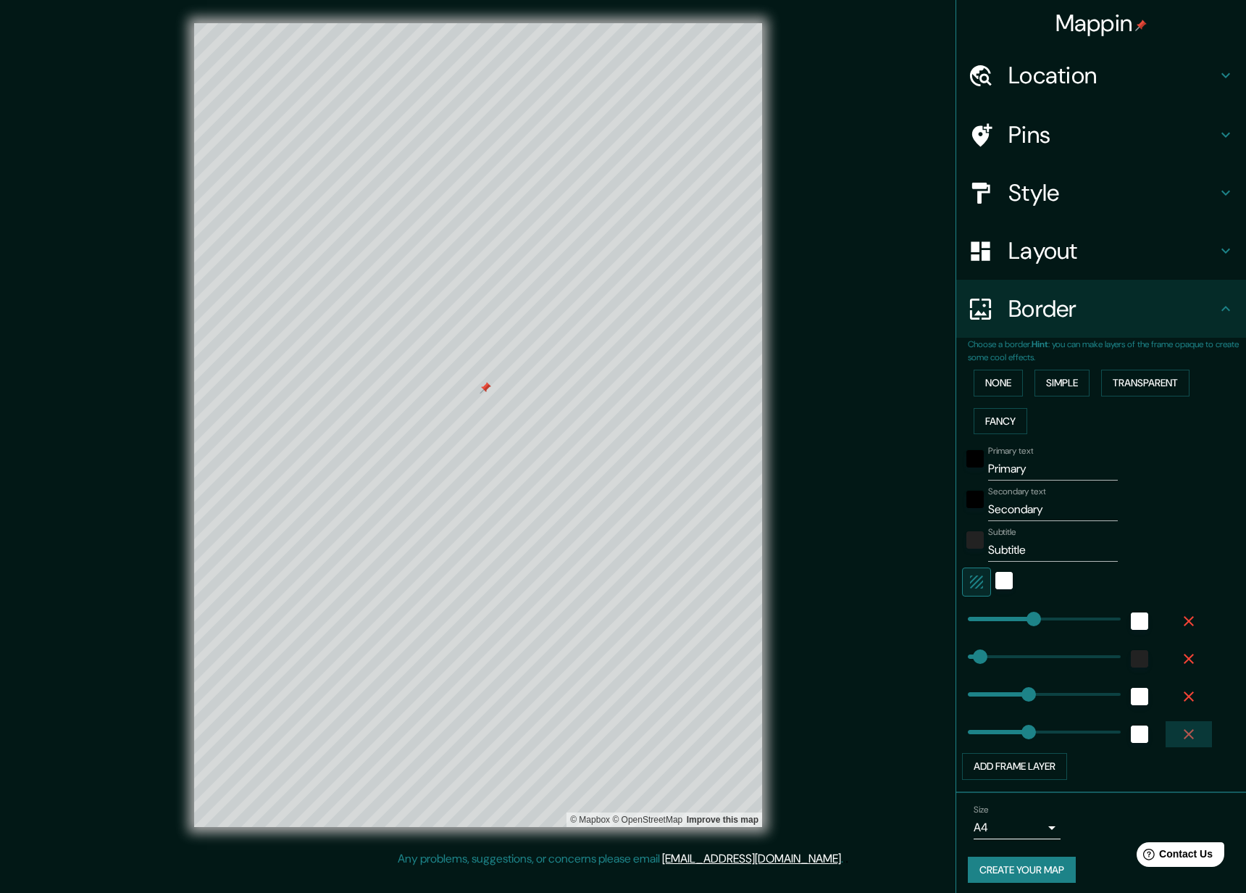
type input "63"
type input "314"
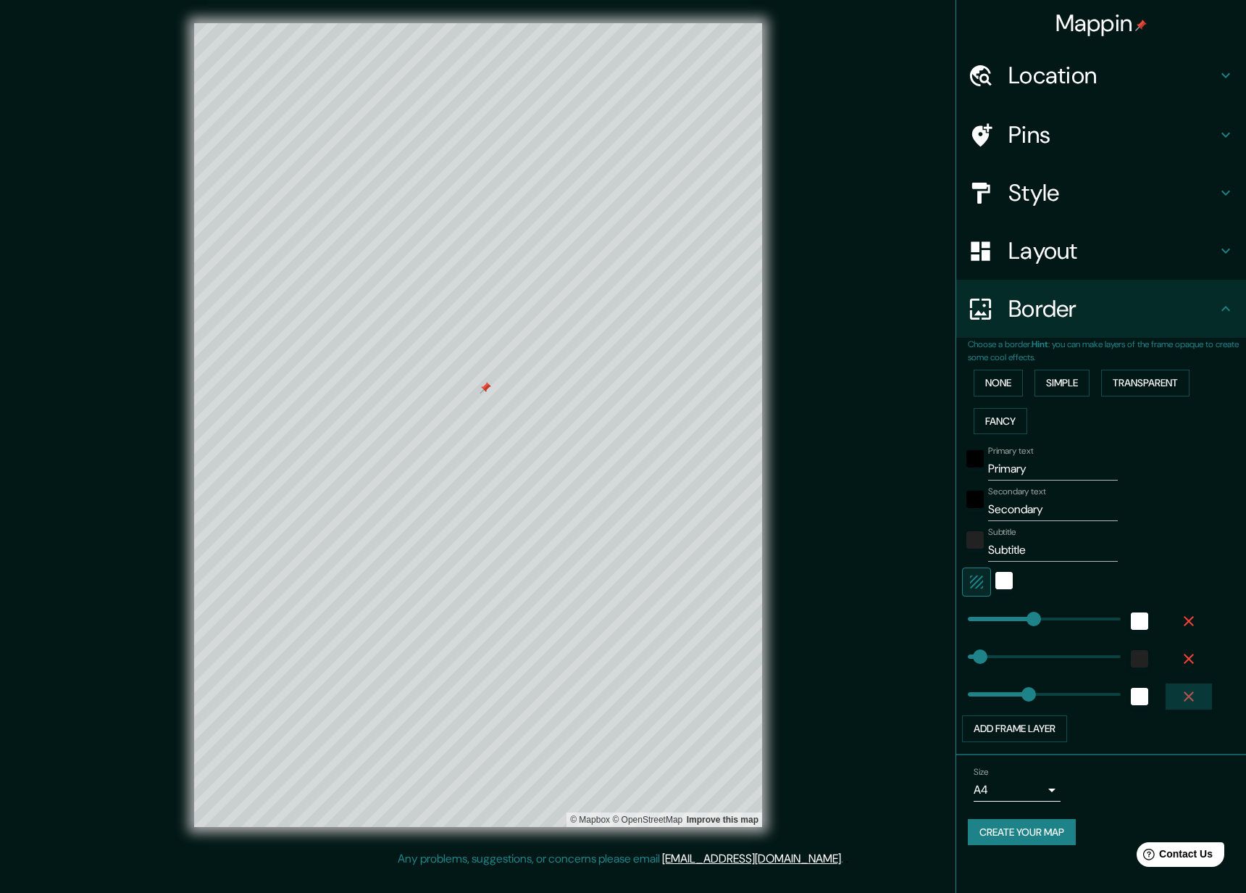
click at [1187, 692] on icon "button" at bounding box center [1189, 696] width 17 height 17
type input "63"
